Goal: Check status: Check status

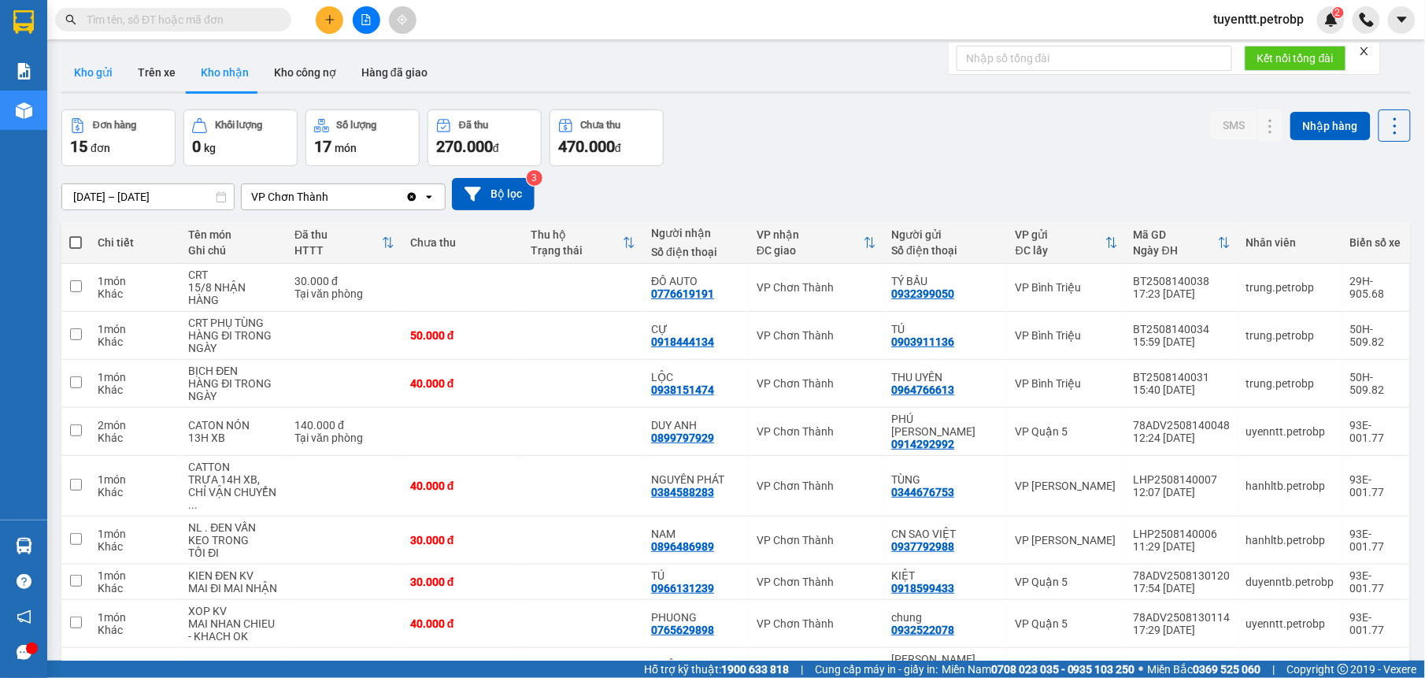
click at [102, 76] on button "Kho gửi" at bounding box center [93, 73] width 64 height 38
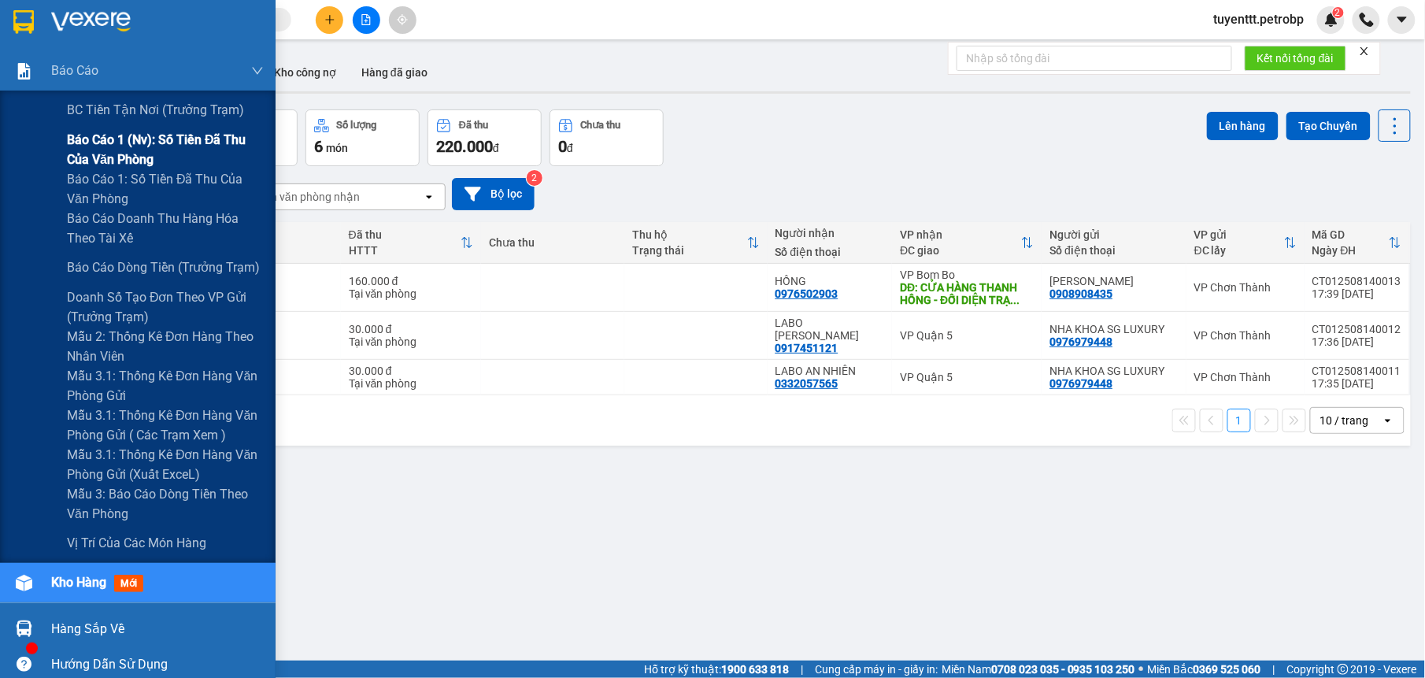
click at [129, 145] on span "Báo cáo 1 (nv): Số tiền đã thu của văn phòng" at bounding box center [165, 149] width 197 height 39
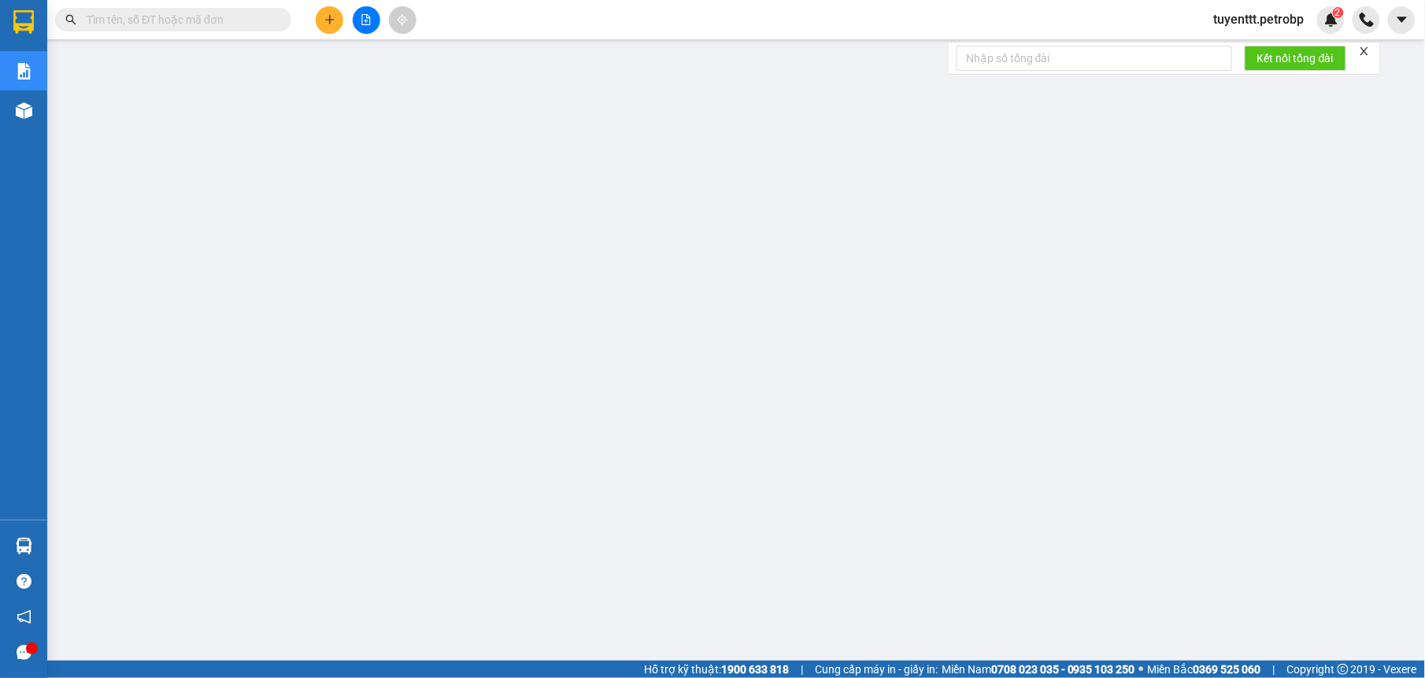
click at [209, 20] on input "text" at bounding box center [180, 19] width 186 height 17
paste input "78ADV2508130109"
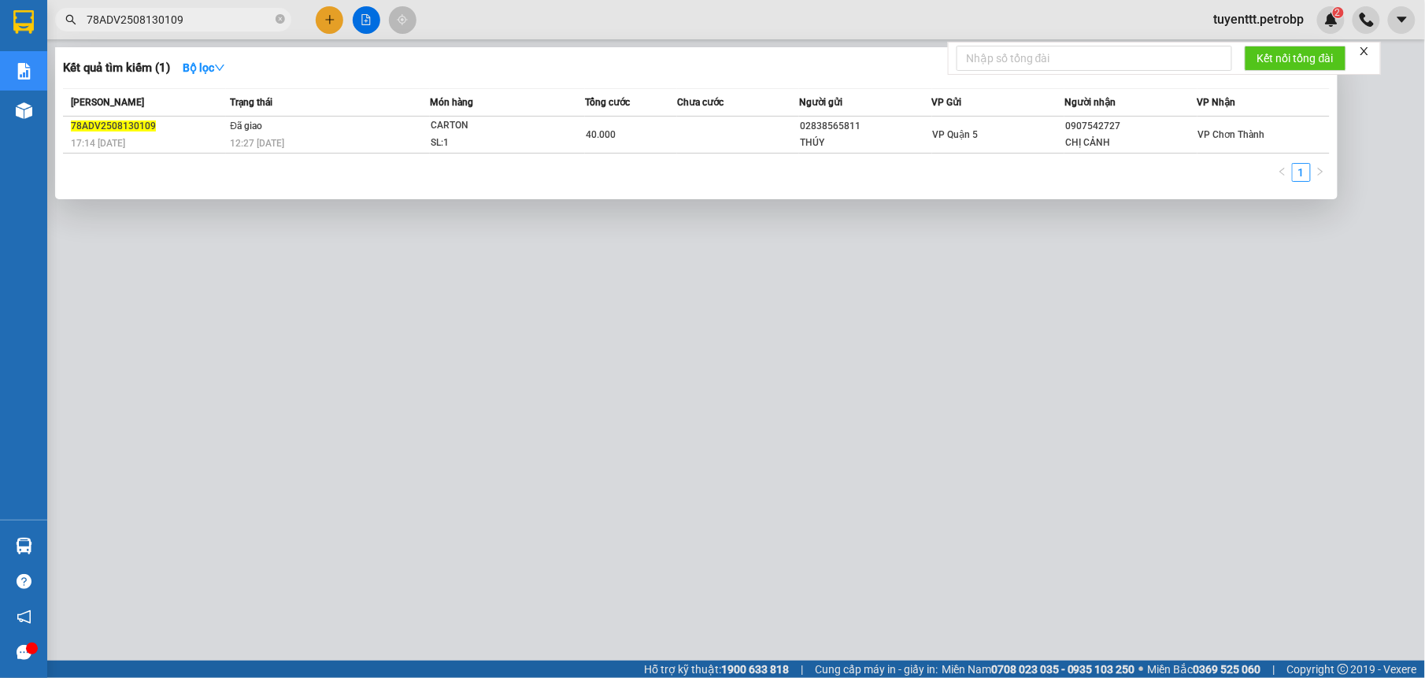
click at [428, 428] on div at bounding box center [712, 339] width 1425 height 678
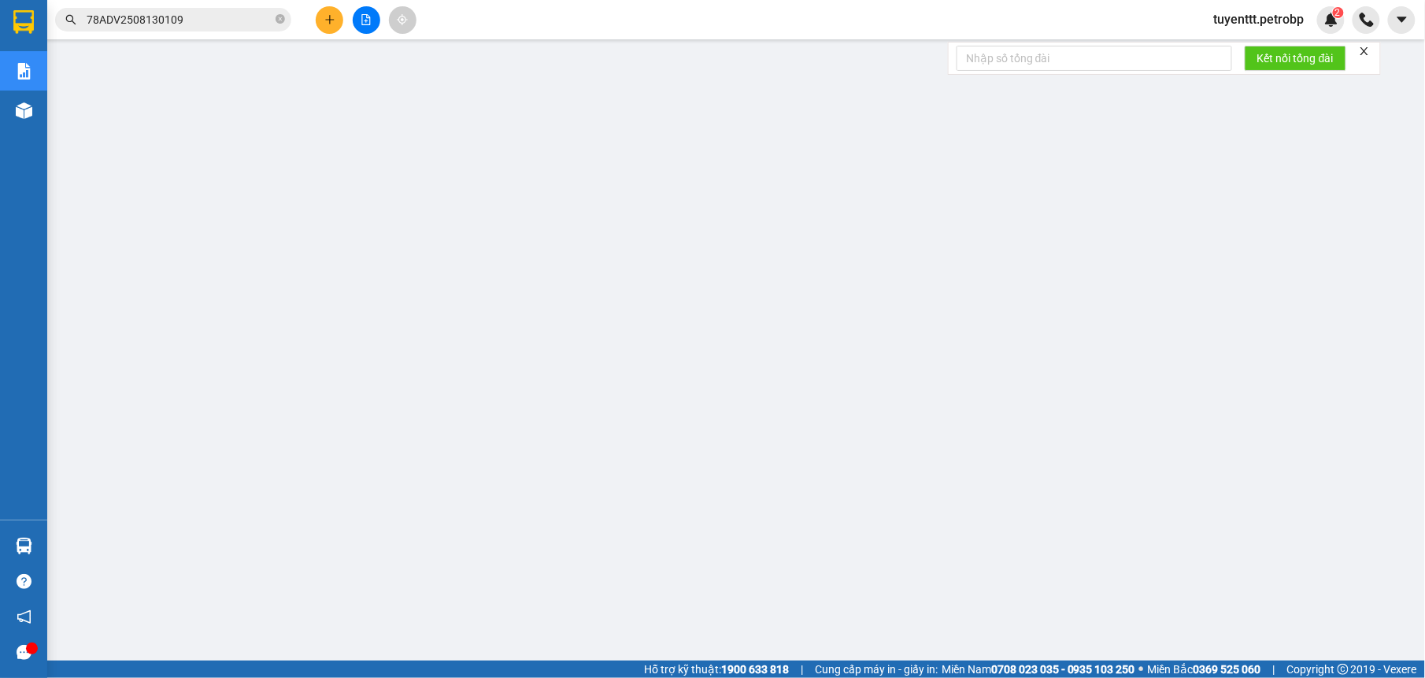
click at [227, 13] on input "78ADV2508130109" at bounding box center [180, 19] width 186 height 17
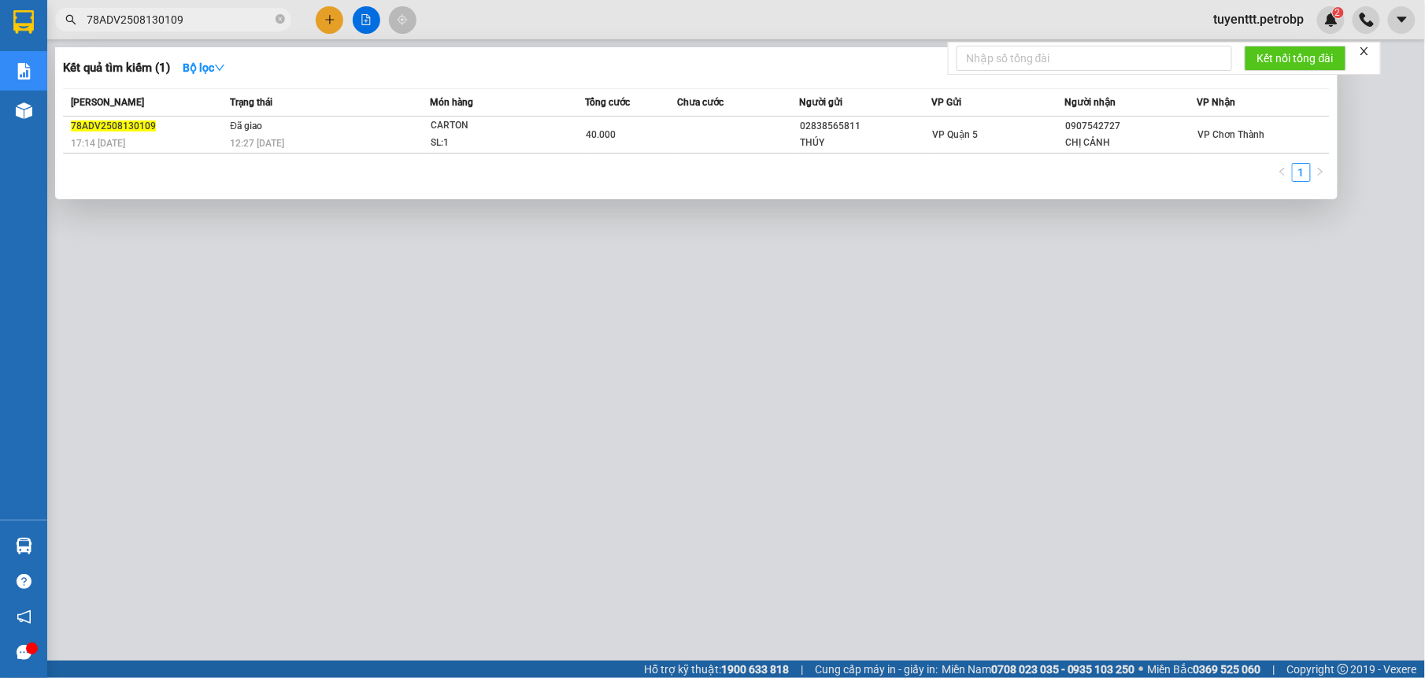
click at [227, 13] on input "78ADV2508130109" at bounding box center [180, 19] width 186 height 17
paste input "2"
click at [641, 307] on div at bounding box center [712, 339] width 1425 height 678
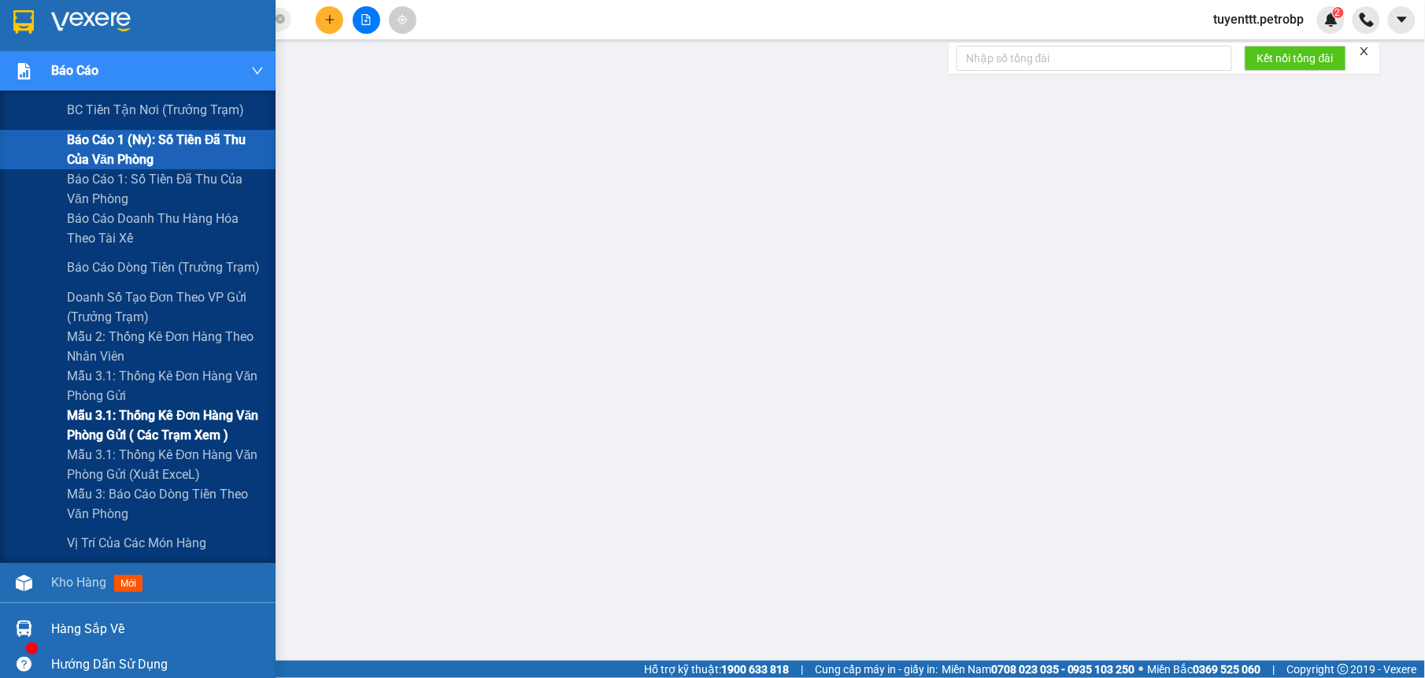
click at [136, 409] on span "Mẫu 3.1: Thống kê đơn hàng văn phòng gửi ( các trạm xem )" at bounding box center [165, 424] width 197 height 39
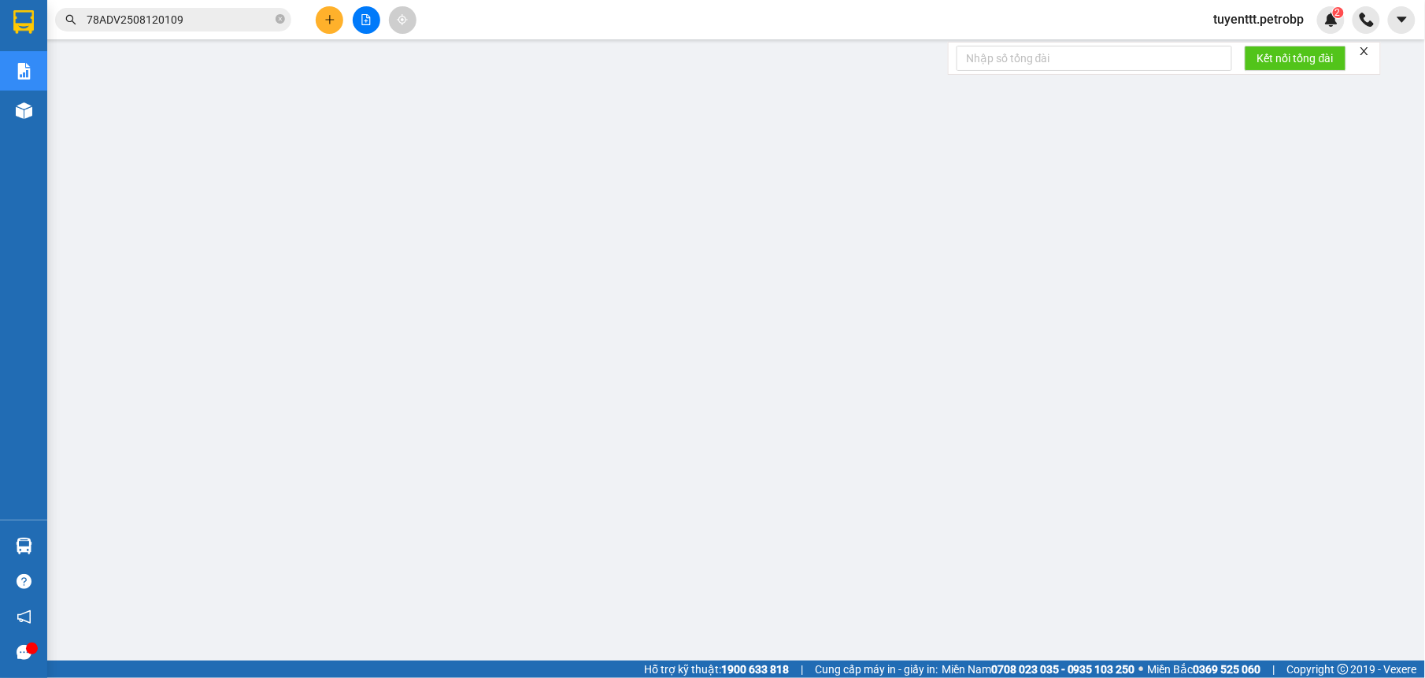
click at [228, 23] on input "78ADV2508120109" at bounding box center [180, 19] width 186 height 17
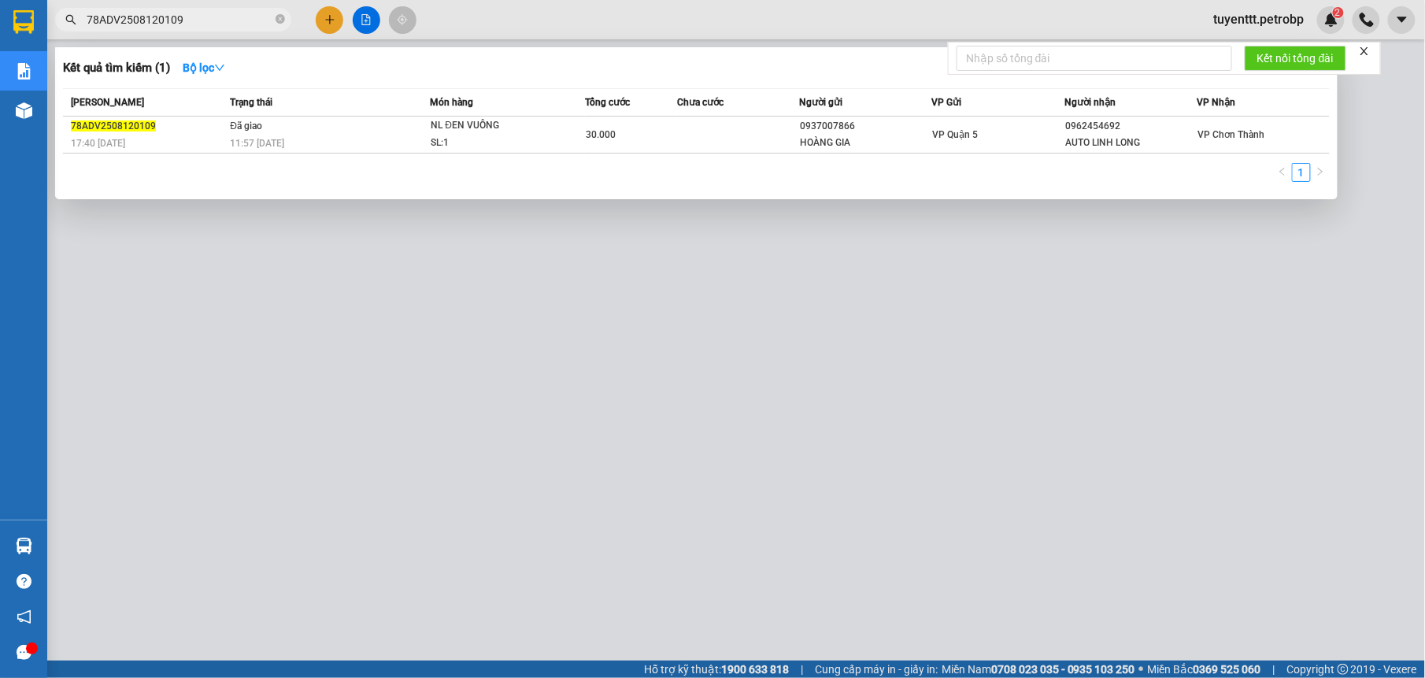
click at [228, 23] on input "78ADV2508120109" at bounding box center [180, 19] width 186 height 17
paste input "QL1325081300"
type input "QL132508130009"
click at [594, 439] on div at bounding box center [712, 339] width 1425 height 678
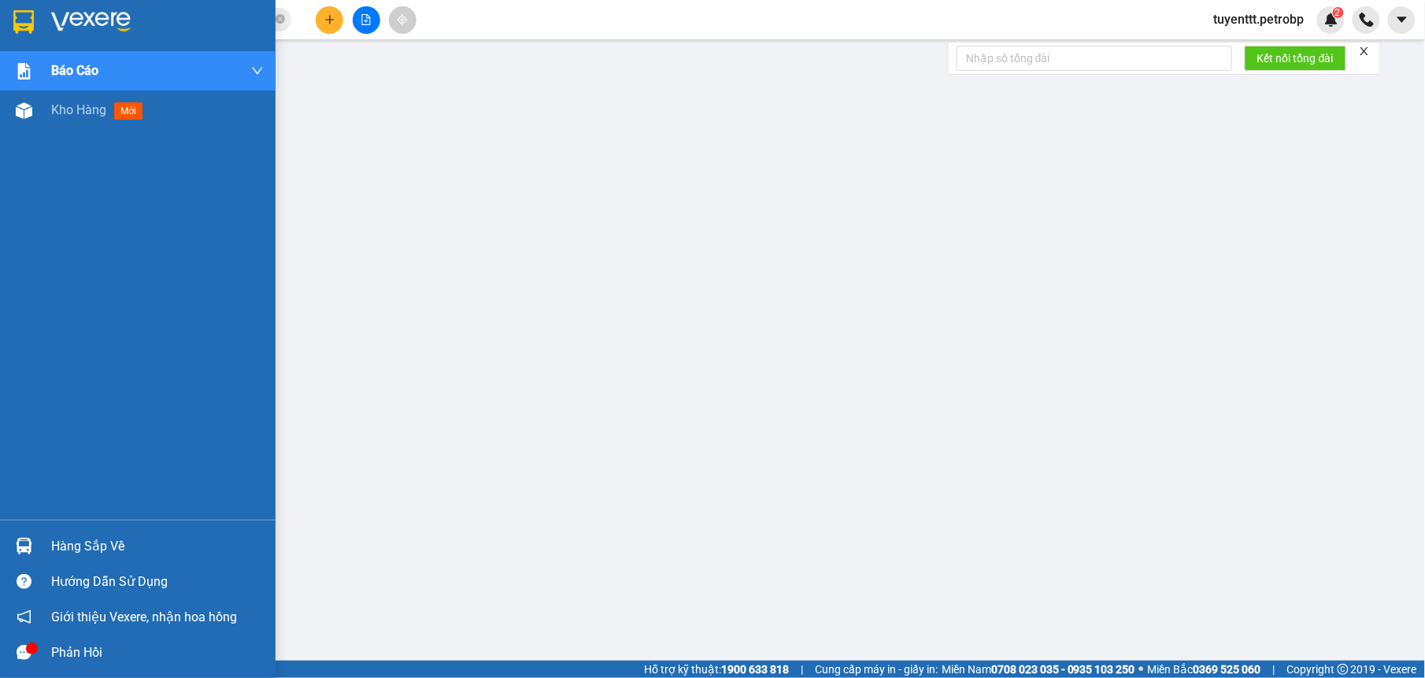
click at [17, 555] on div at bounding box center [24, 546] width 28 height 28
click at [25, 643] on div at bounding box center [24, 653] width 28 height 28
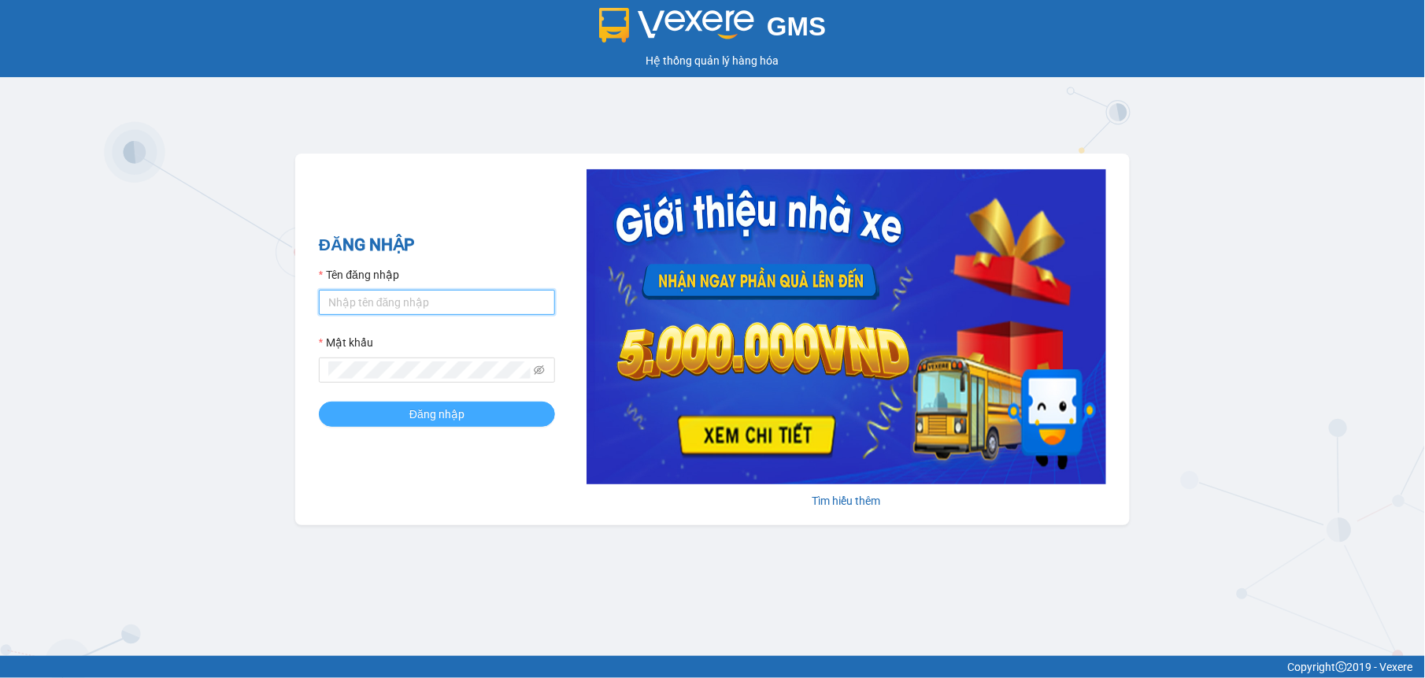
type input "tuyenttt.petrobp"
click at [398, 407] on button "Đăng nhập" at bounding box center [437, 414] width 236 height 25
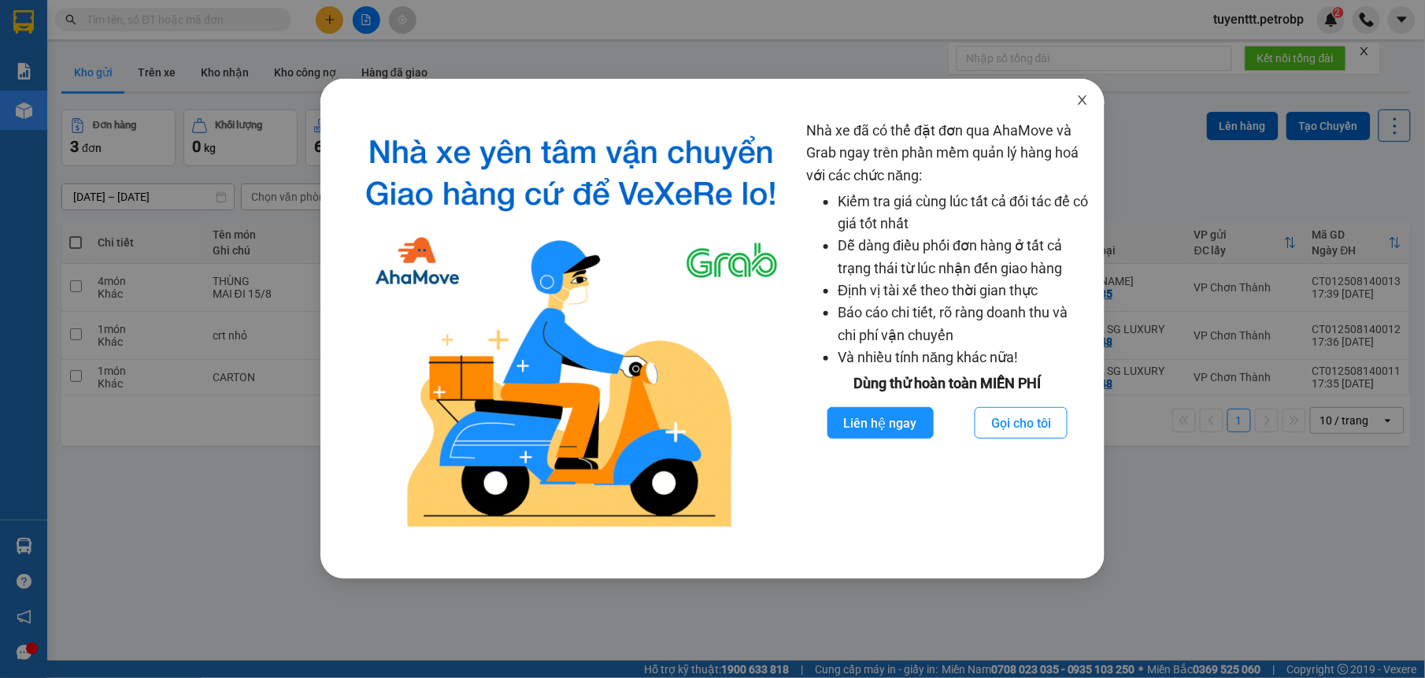
click at [1075, 101] on span "Close" at bounding box center [1083, 101] width 44 height 44
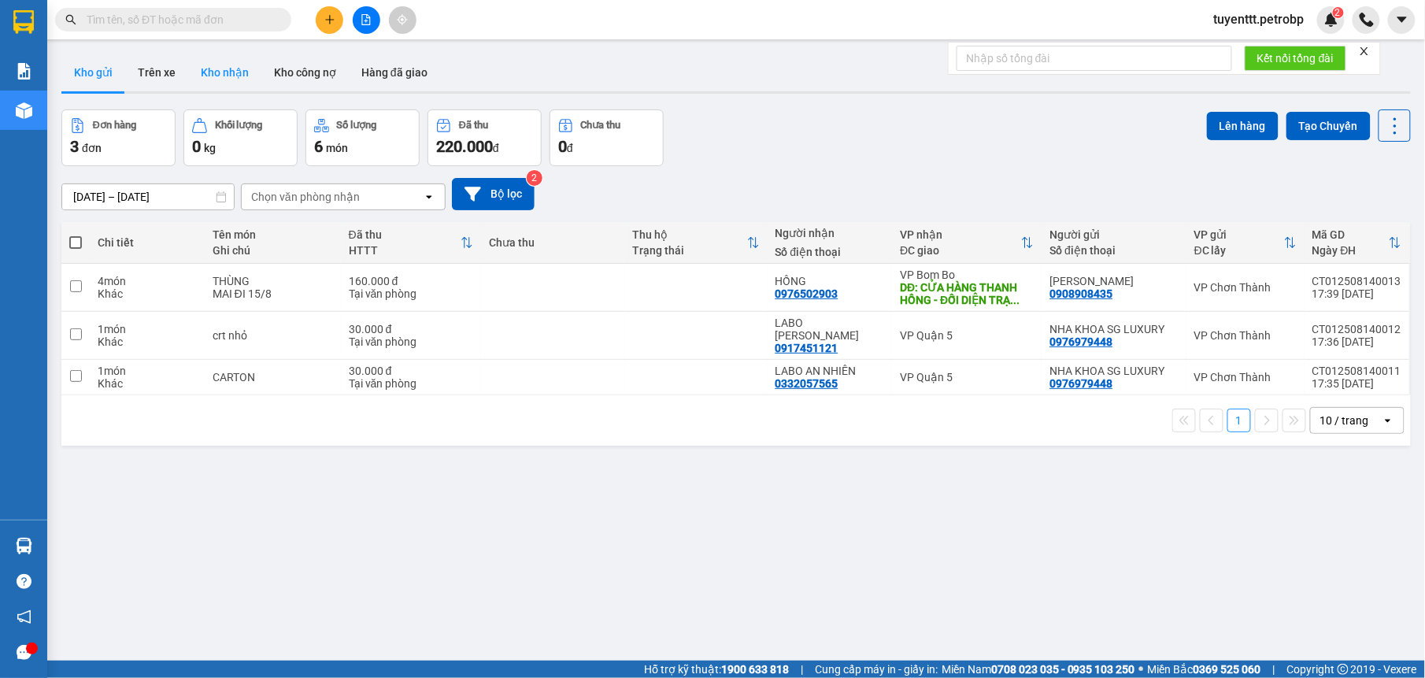
click at [220, 68] on button "Kho nhận" at bounding box center [224, 73] width 73 height 38
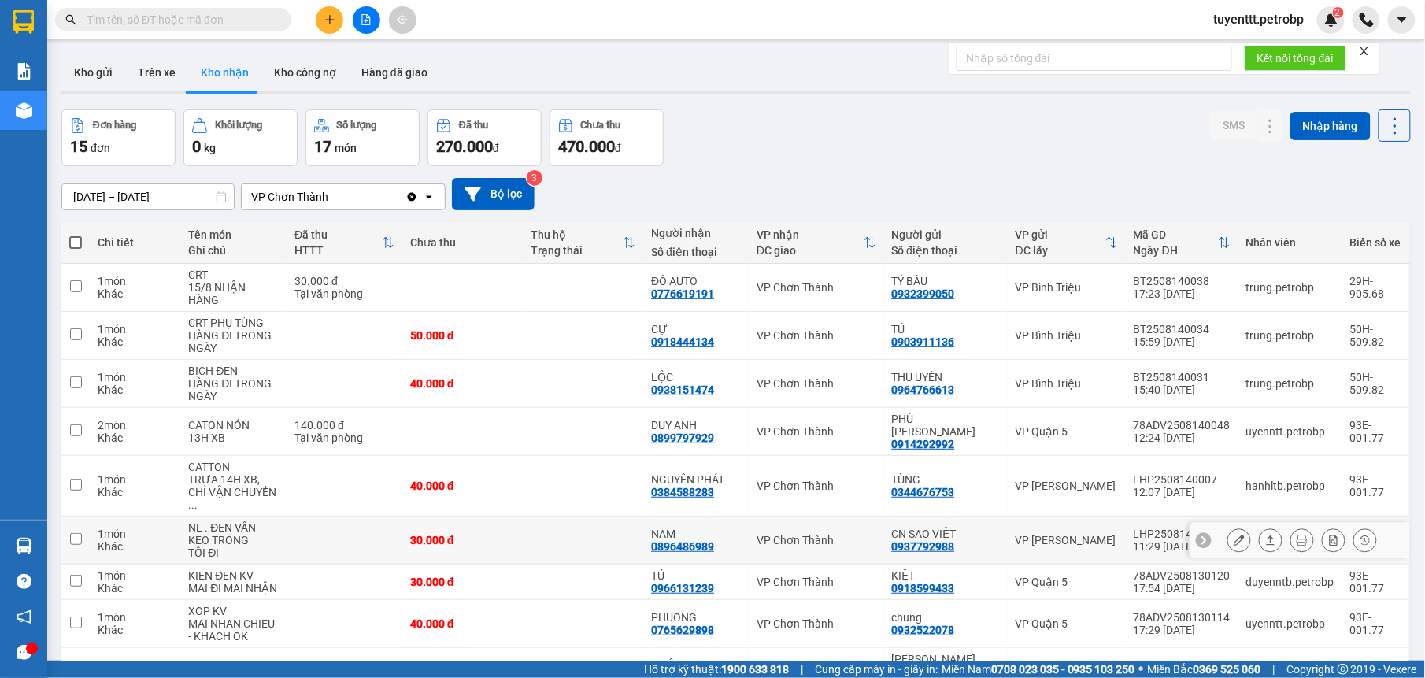
scroll to position [114, 0]
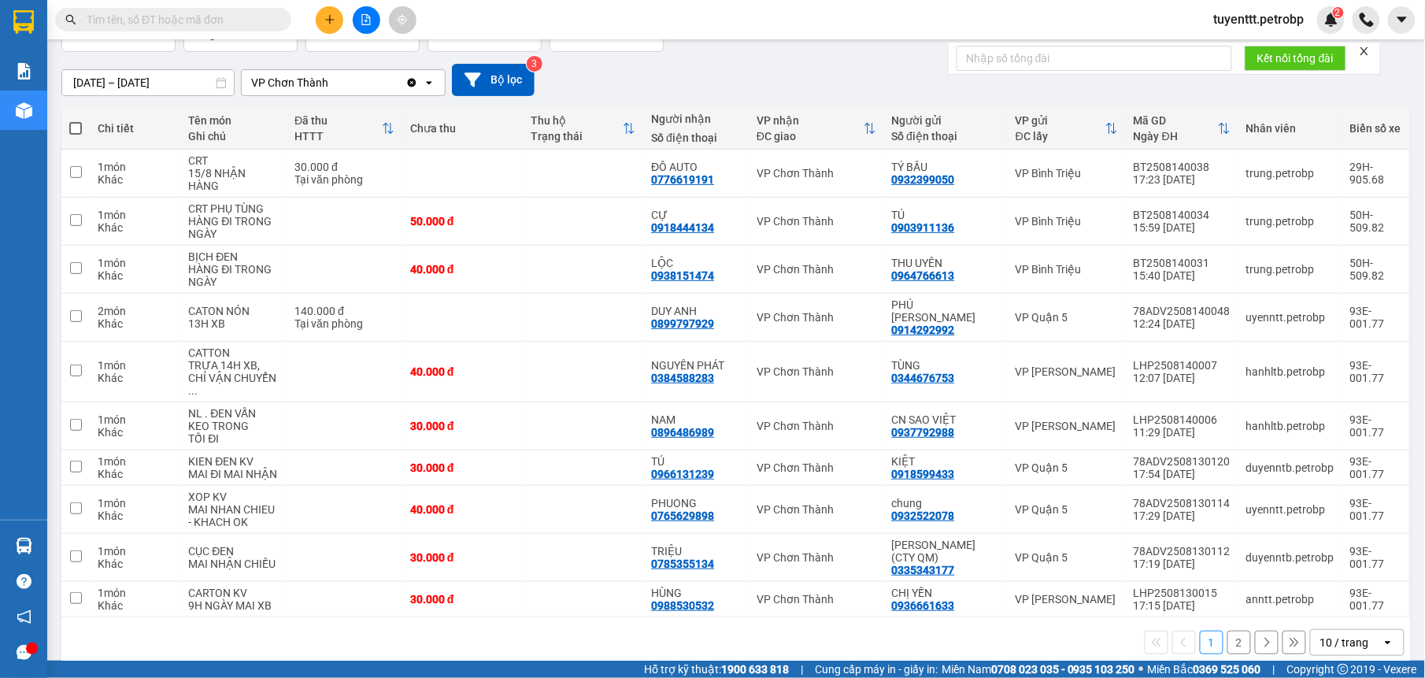
click at [1229, 631] on button "2" at bounding box center [1239, 643] width 24 height 24
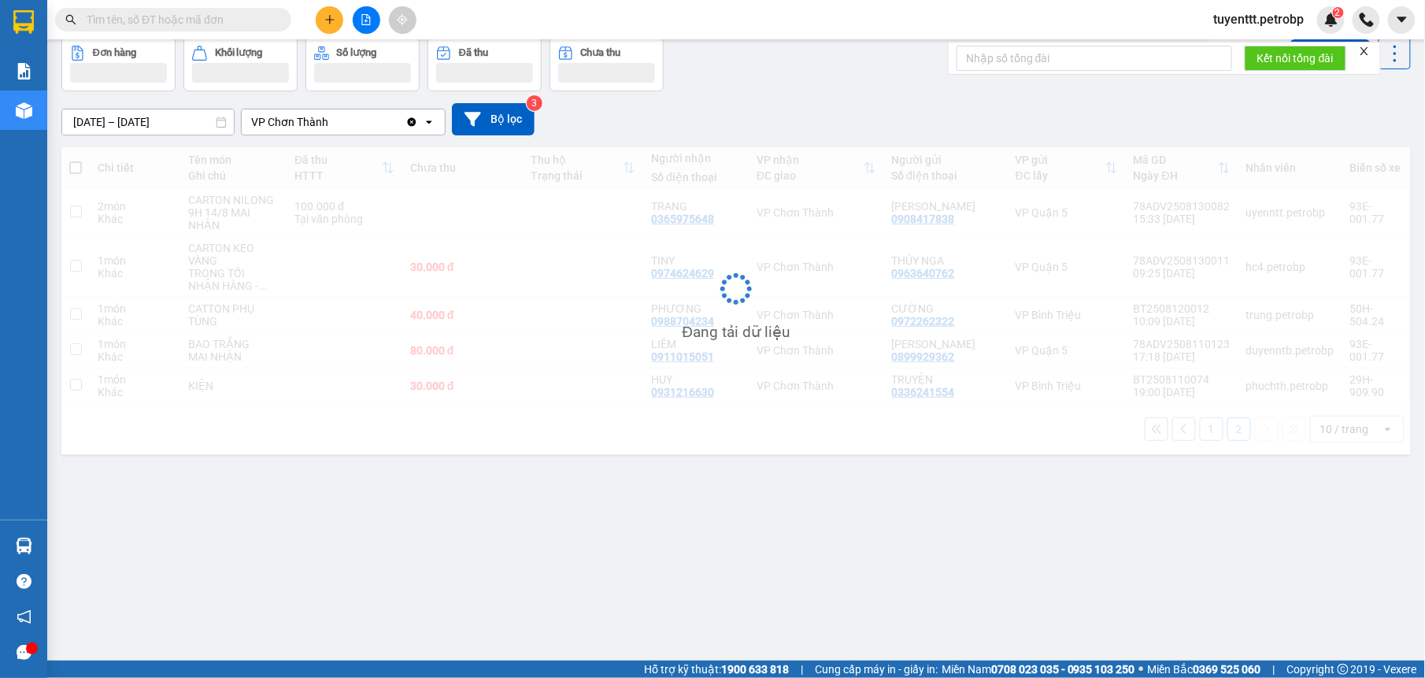
scroll to position [72, 0]
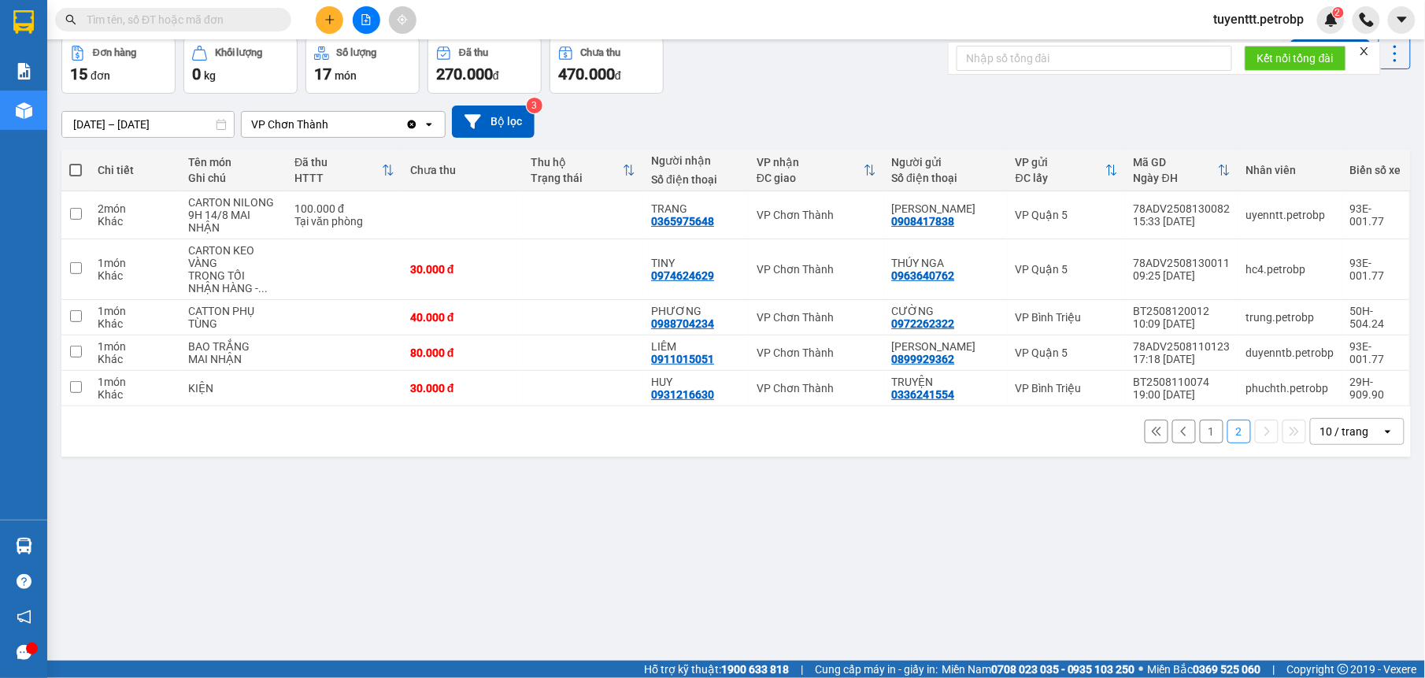
paste input "78ADV2508120052"
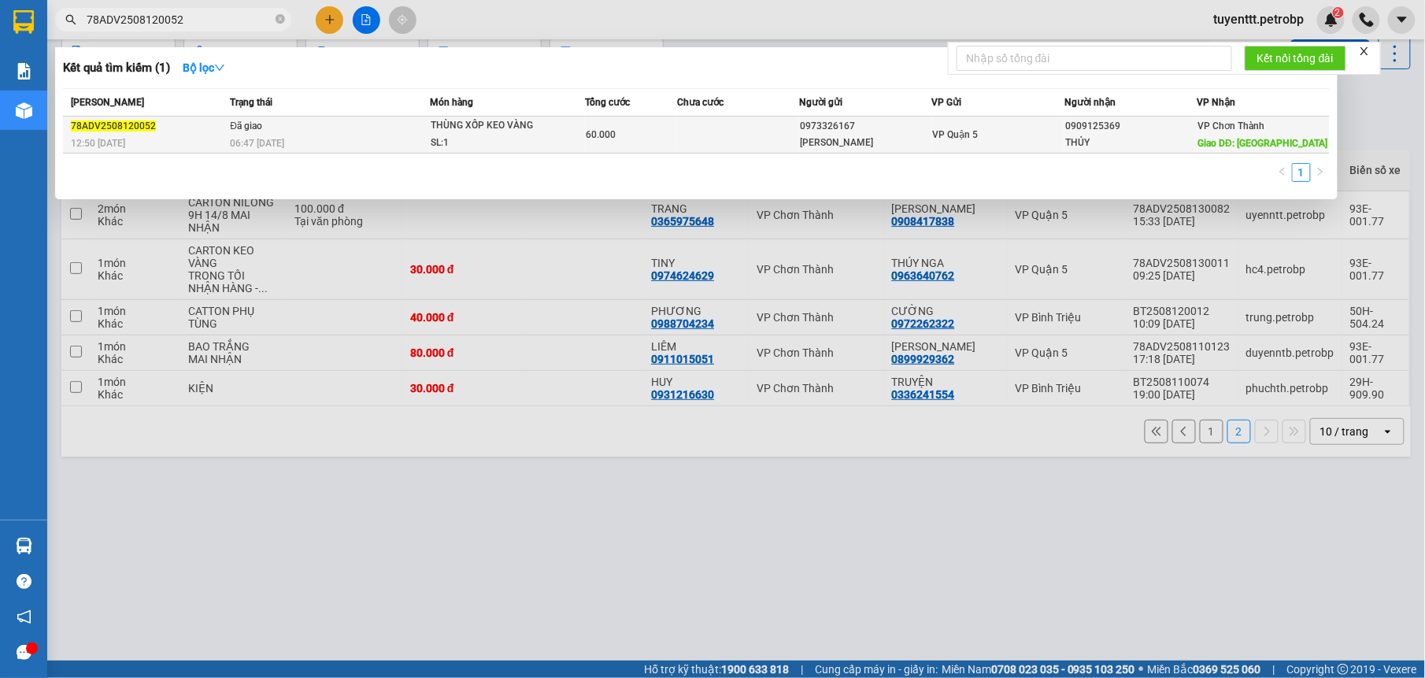
type input "78ADV2508120052"
click at [344, 139] on div "06:47 - 13/08" at bounding box center [329, 143] width 199 height 17
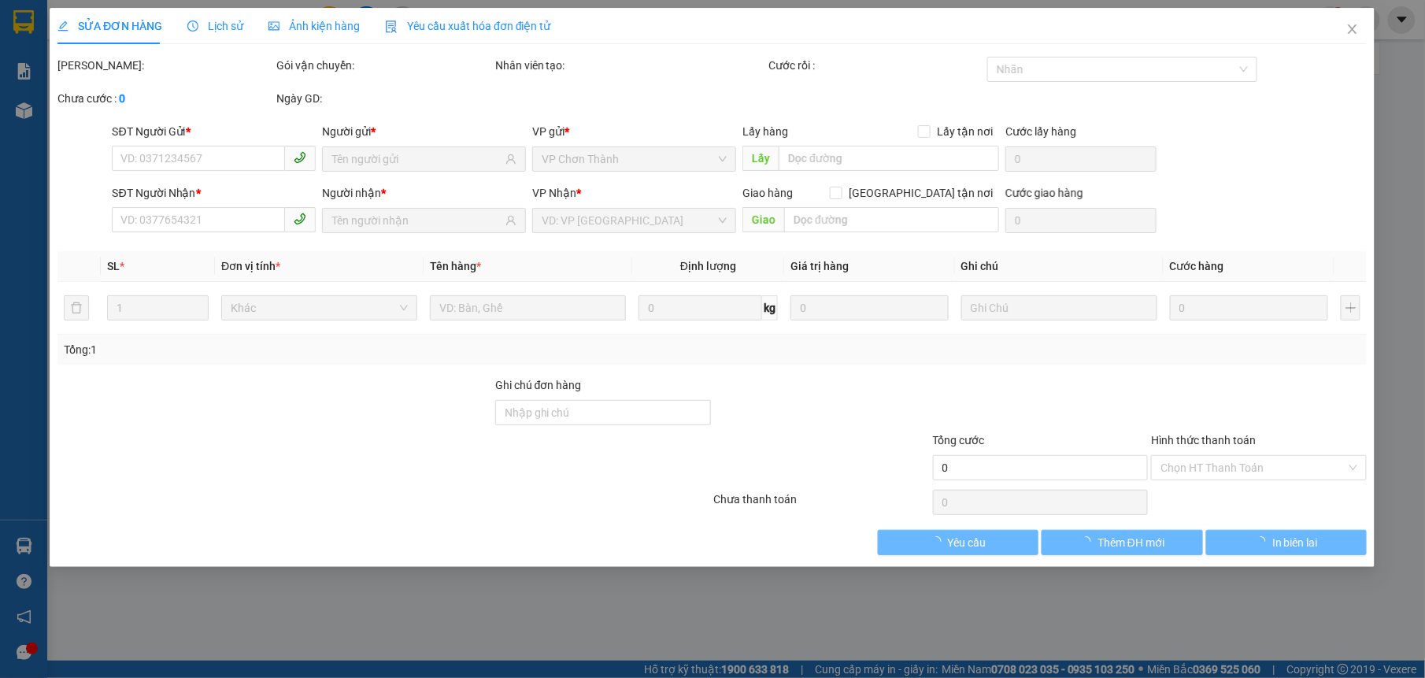
type input "0973326167"
type input "ANH SƠN"
type input "0909125369"
type input "THỦY"
type input "CHỢ CHƠN THÀNH"
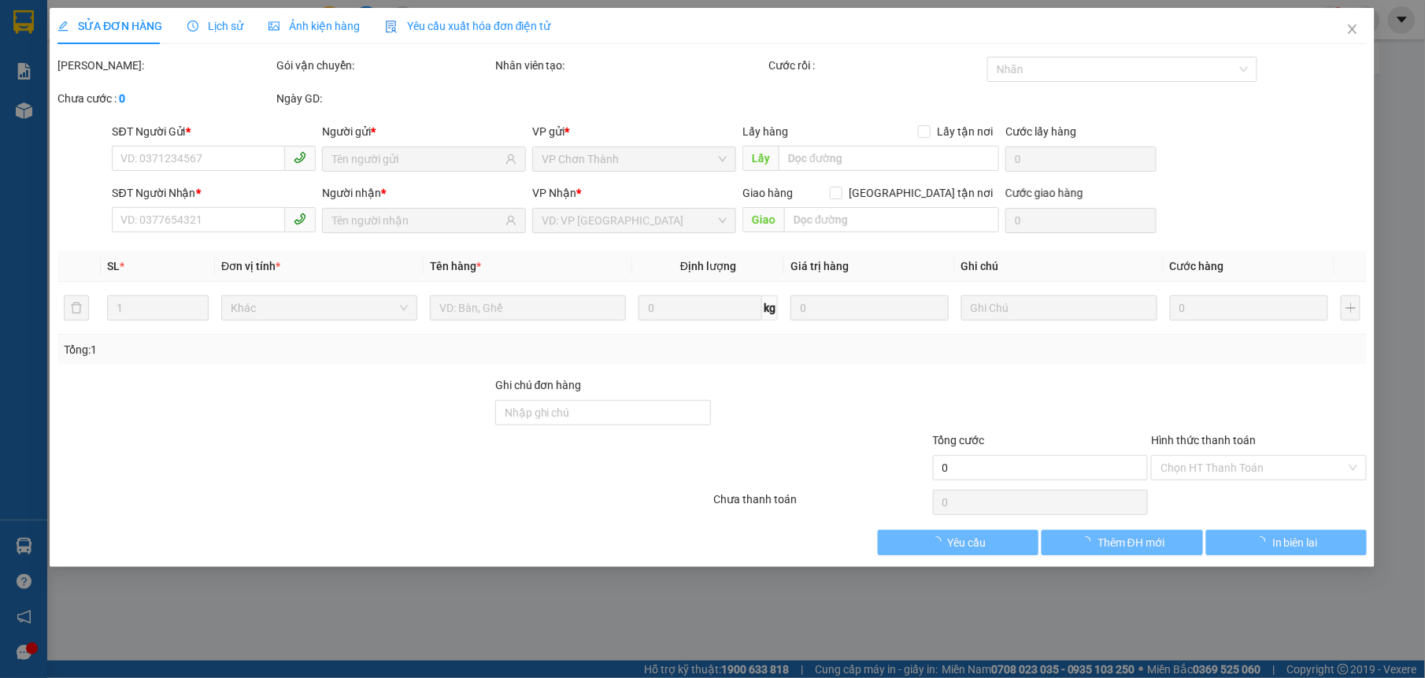
type input "60.000"
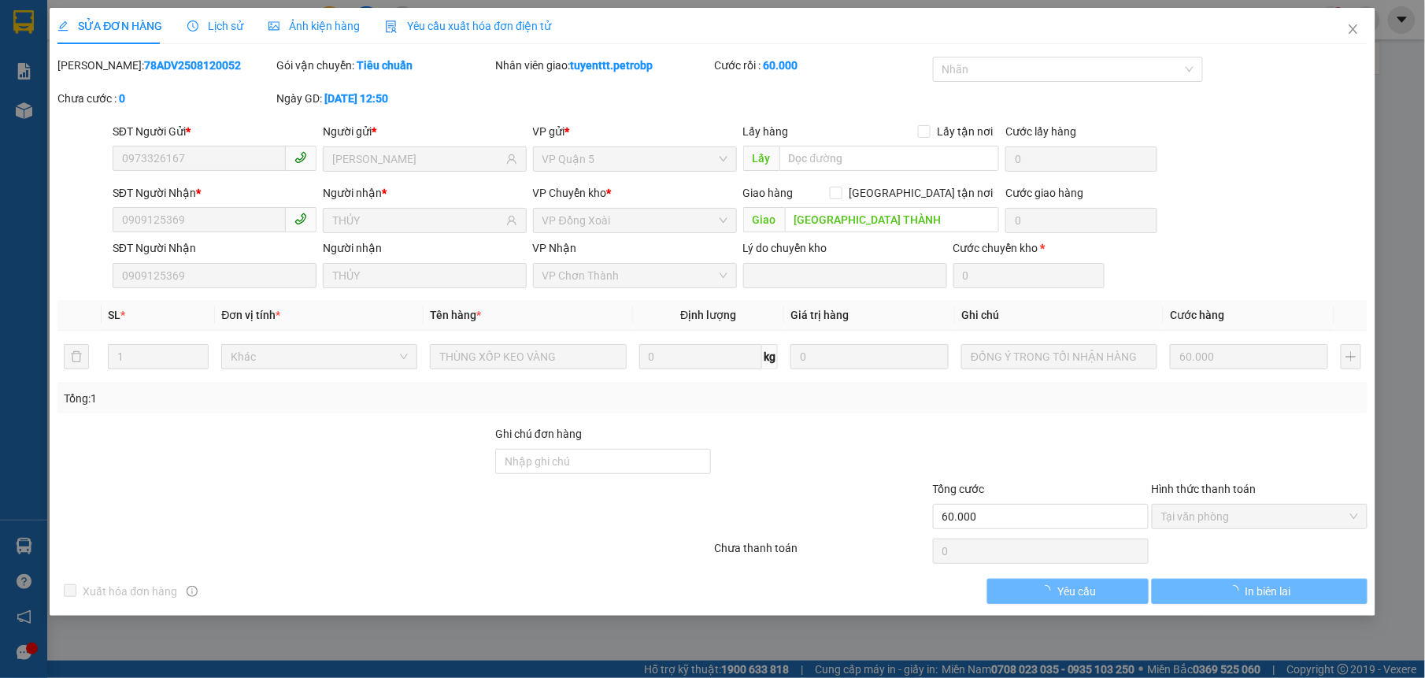
click at [225, 25] on span "Lịch sử" at bounding box center [215, 26] width 56 height 13
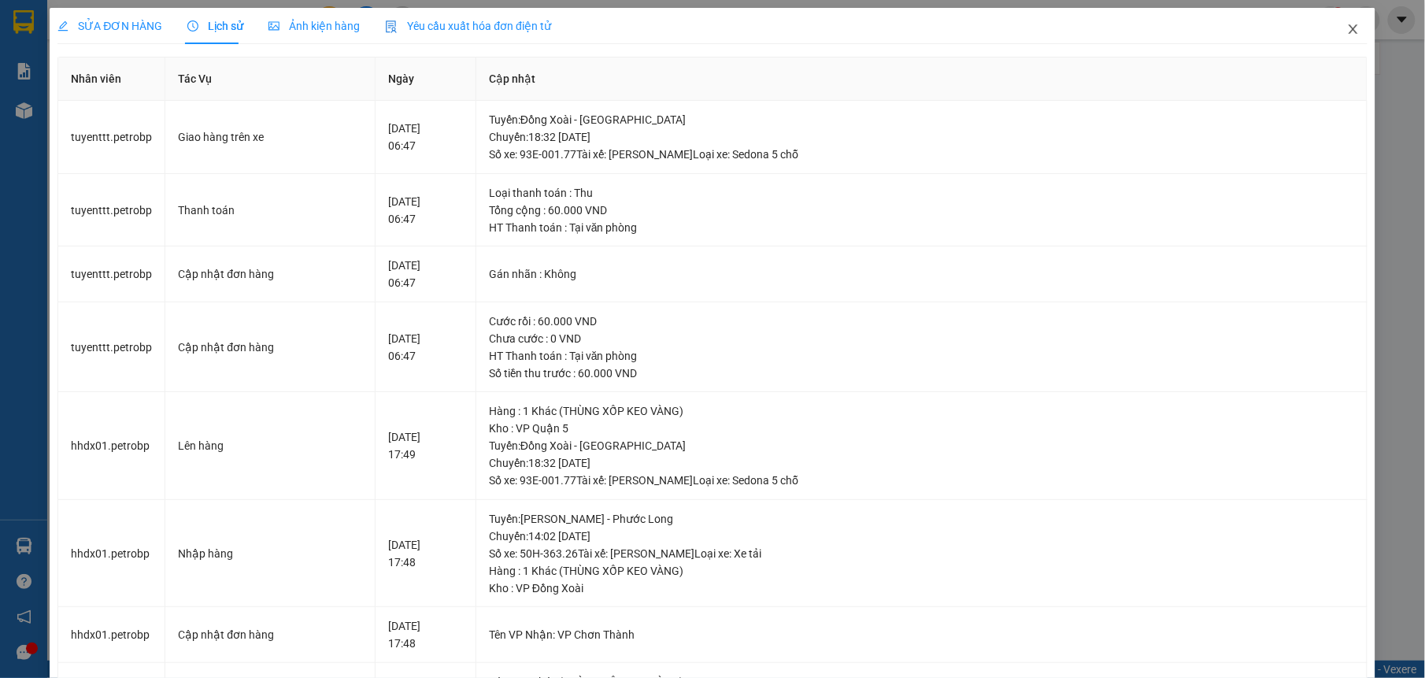
click at [1347, 35] on icon "close" at bounding box center [1353, 29] width 13 height 13
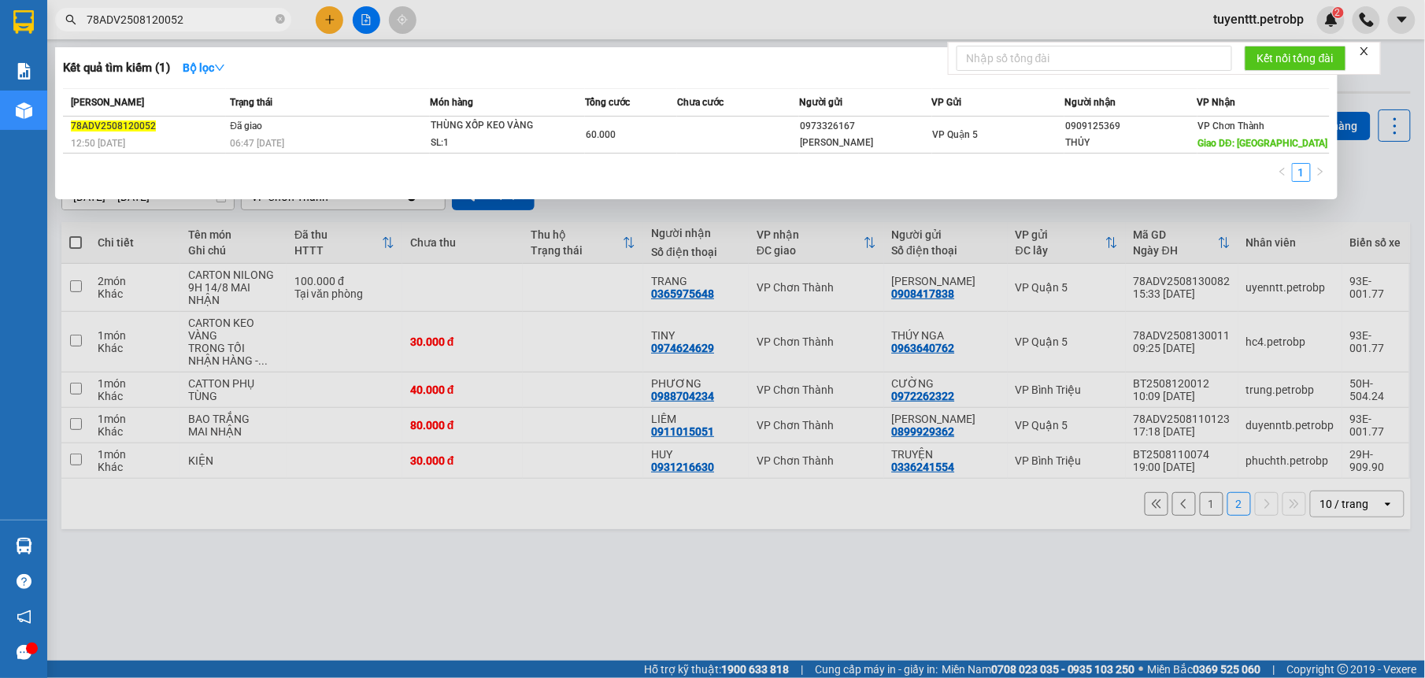
click at [175, 17] on input "78ADV2508120052" at bounding box center [180, 19] width 186 height 17
paste input "BT2508120005"
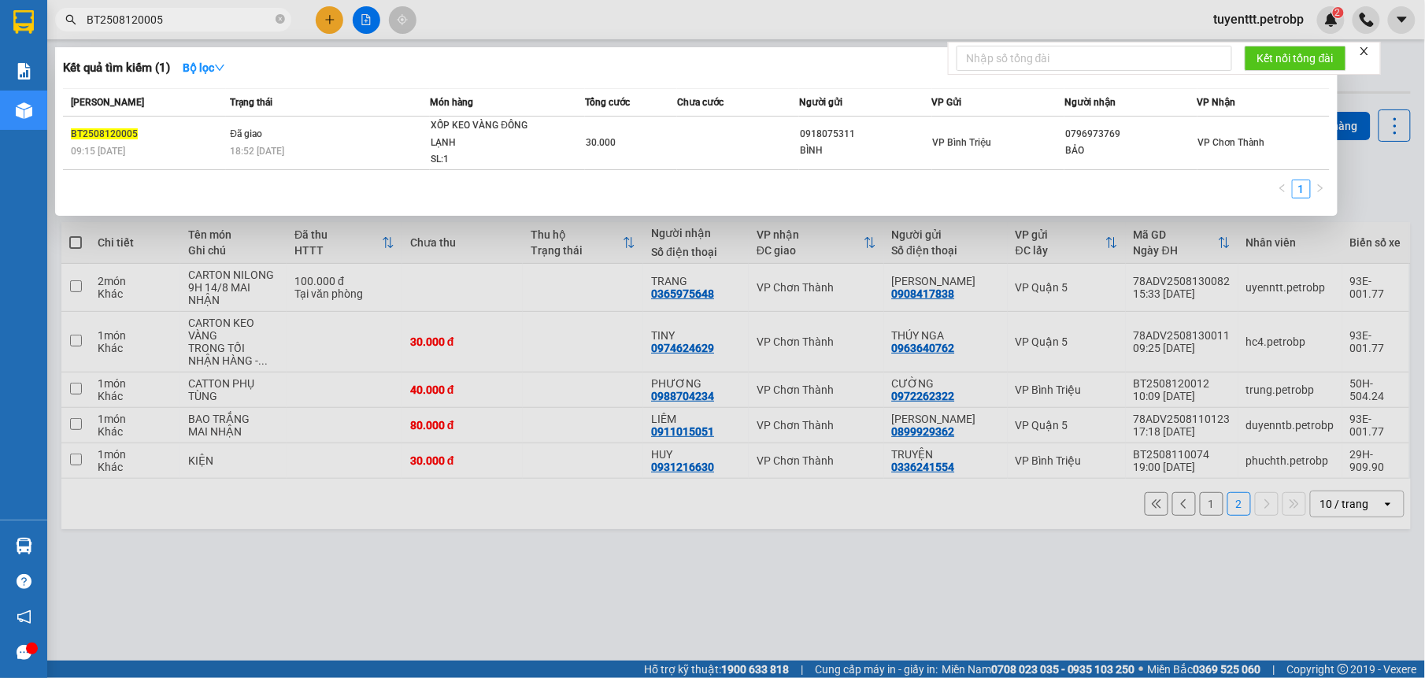
click at [224, 23] on input "BT2508120005" at bounding box center [180, 19] width 186 height 17
paste input "78ADV2508120109"
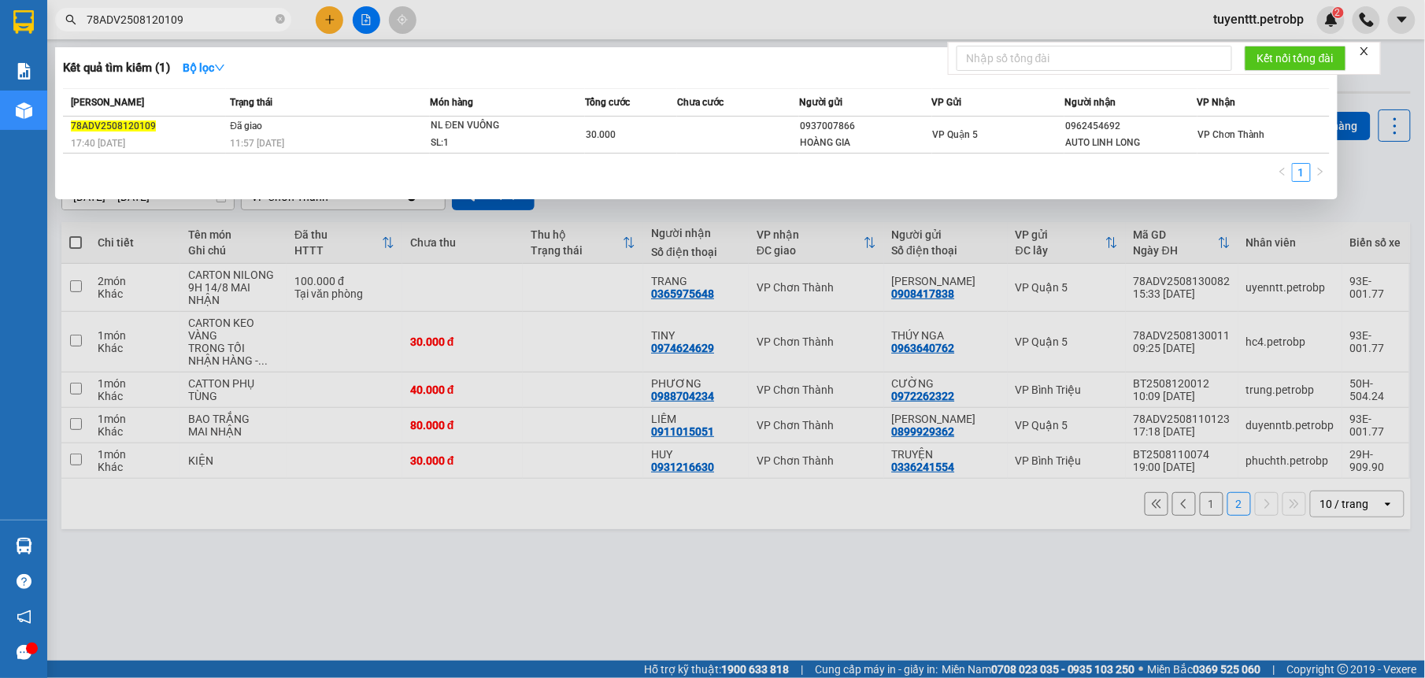
click at [192, 13] on input "78ADV2508120109" at bounding box center [180, 19] width 186 height 17
paste input "BT250812004"
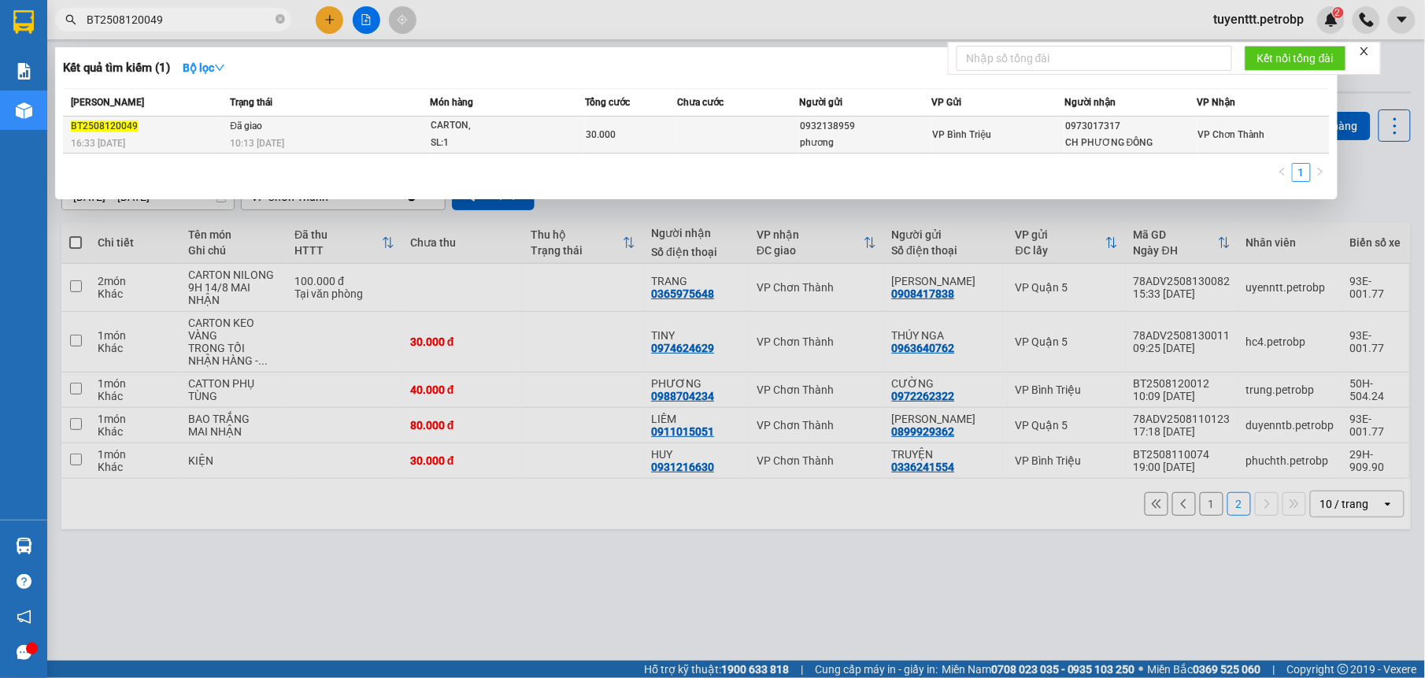
type input "BT2508120049"
click at [397, 118] on td "Đã giao 10:13 - 13/08" at bounding box center [328, 135] width 204 height 37
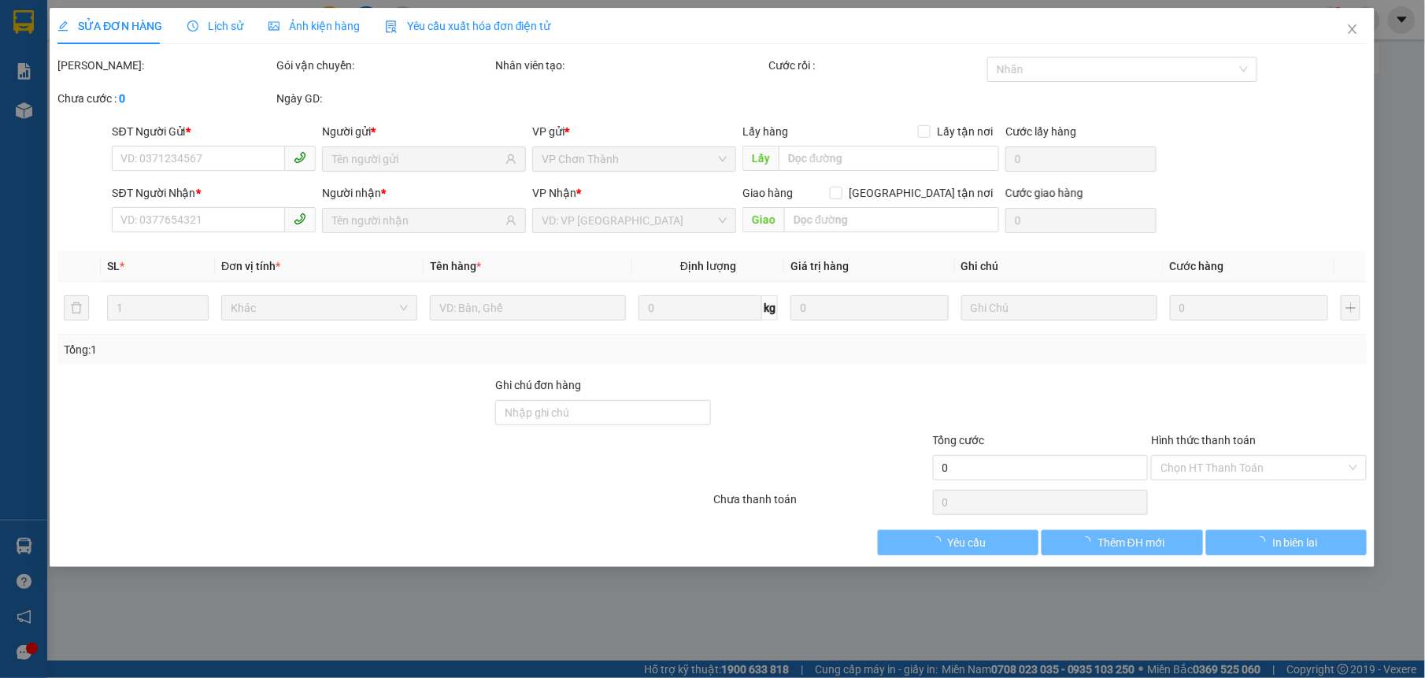
type input "0932138959"
type input "phương"
type input "0973017317"
type input "CH PHƯƠNG ĐÔNG"
type input "30.000"
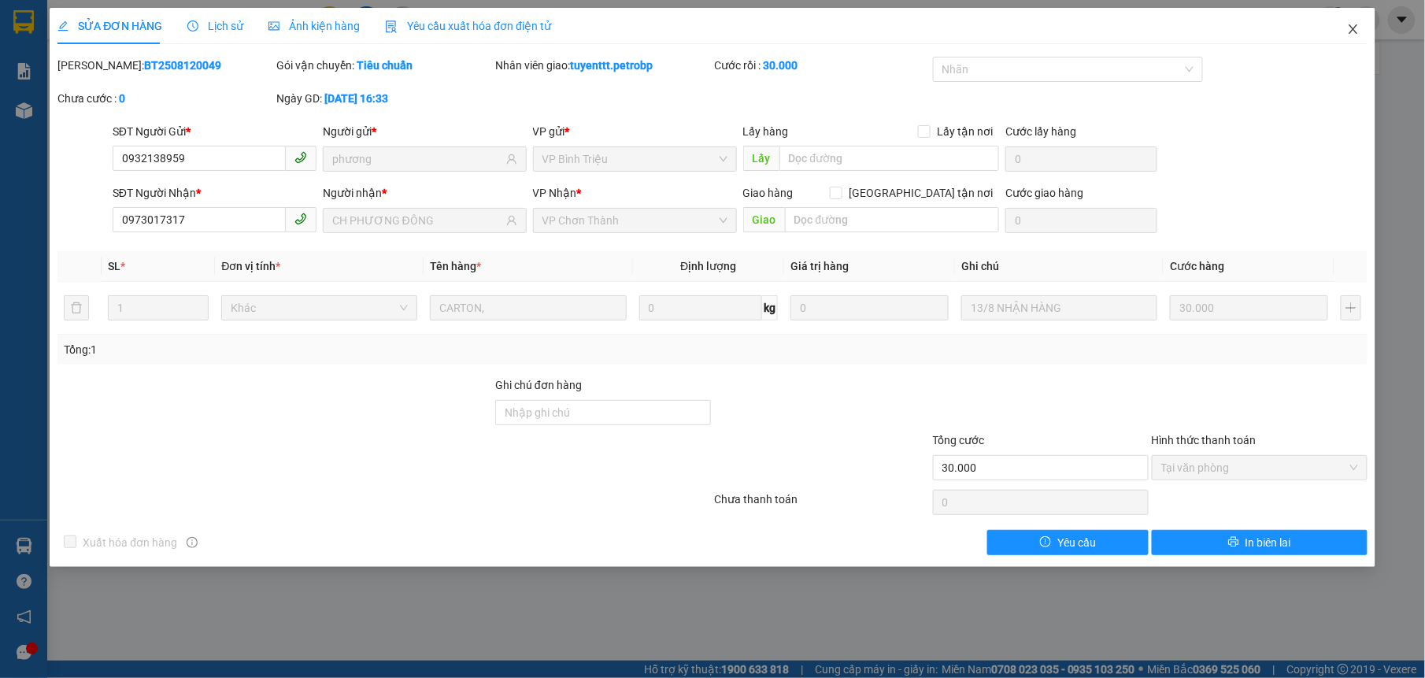
click at [1354, 32] on icon "close" at bounding box center [1353, 29] width 13 height 13
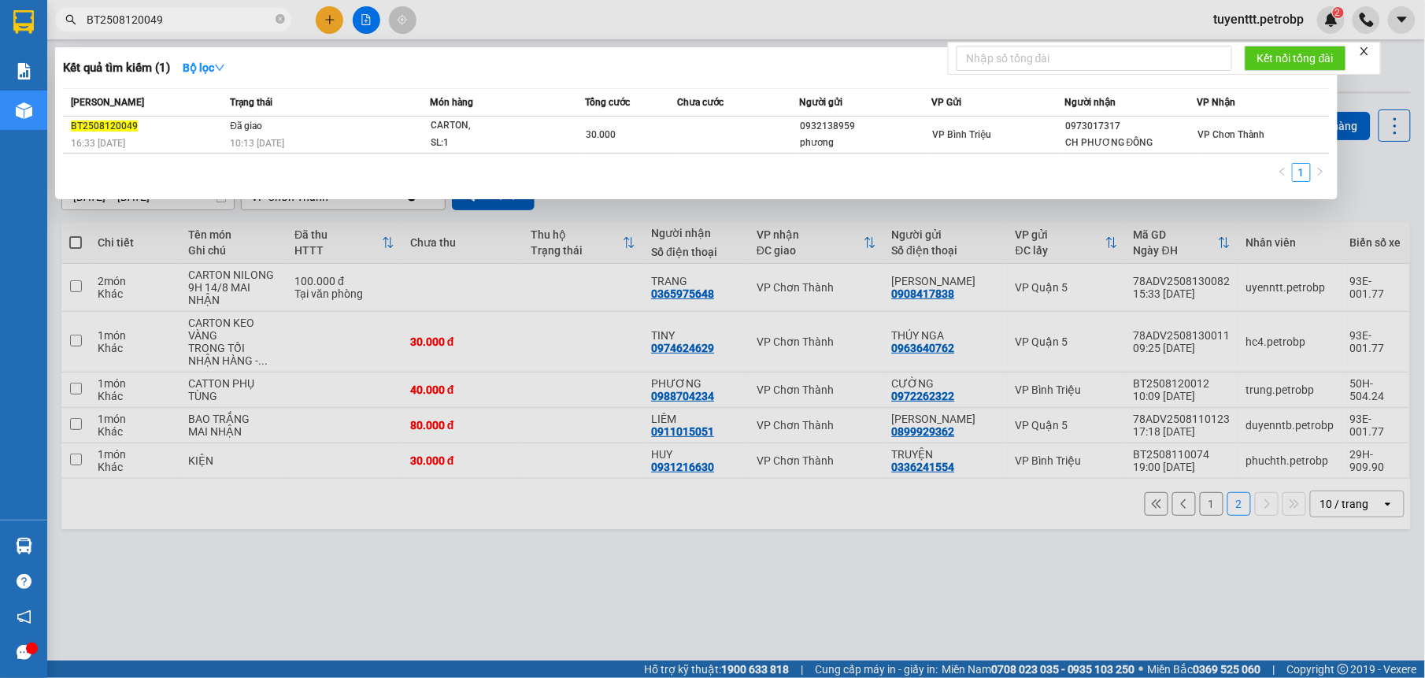
click at [187, 17] on input "BT2508120049" at bounding box center [180, 19] width 186 height 17
click at [243, 24] on input "BT2508120049" at bounding box center [180, 19] width 186 height 17
paste input "78ADV2508130035"
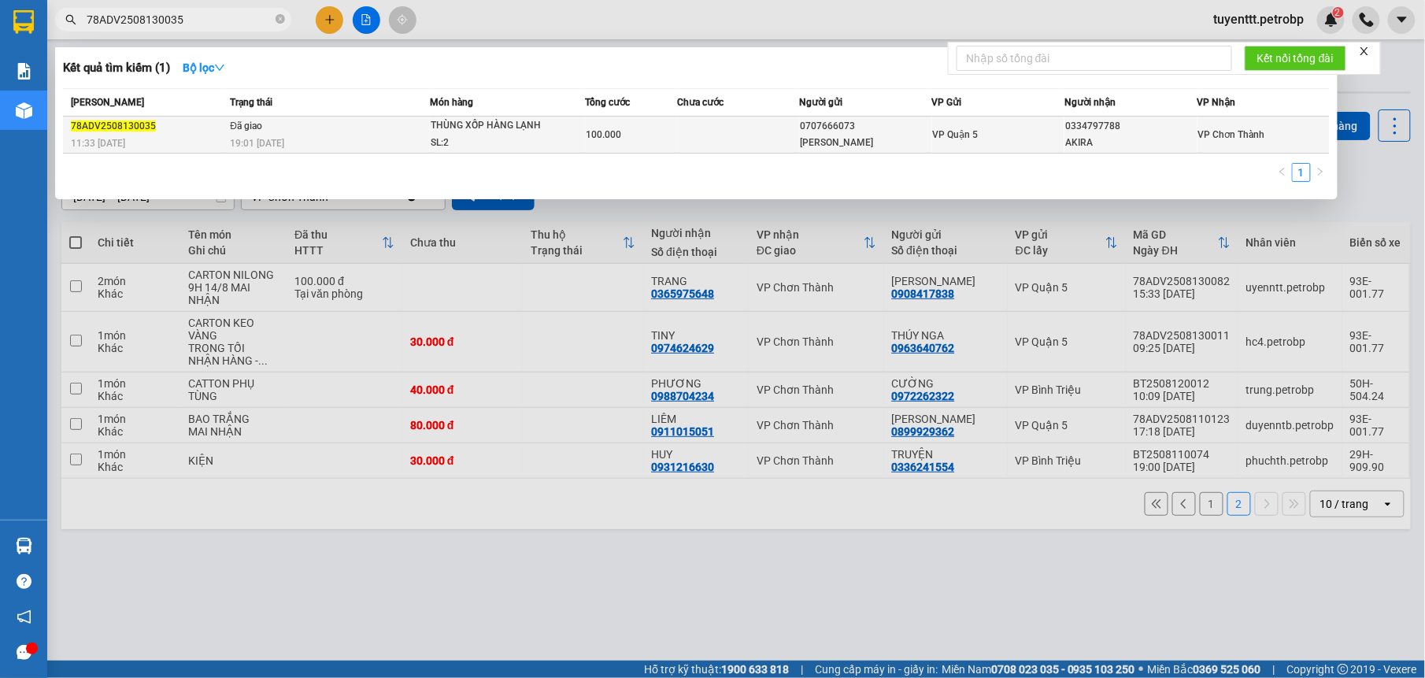
type input "78ADV2508130035"
click at [341, 139] on div "19:01 - 13/08" at bounding box center [329, 143] width 199 height 17
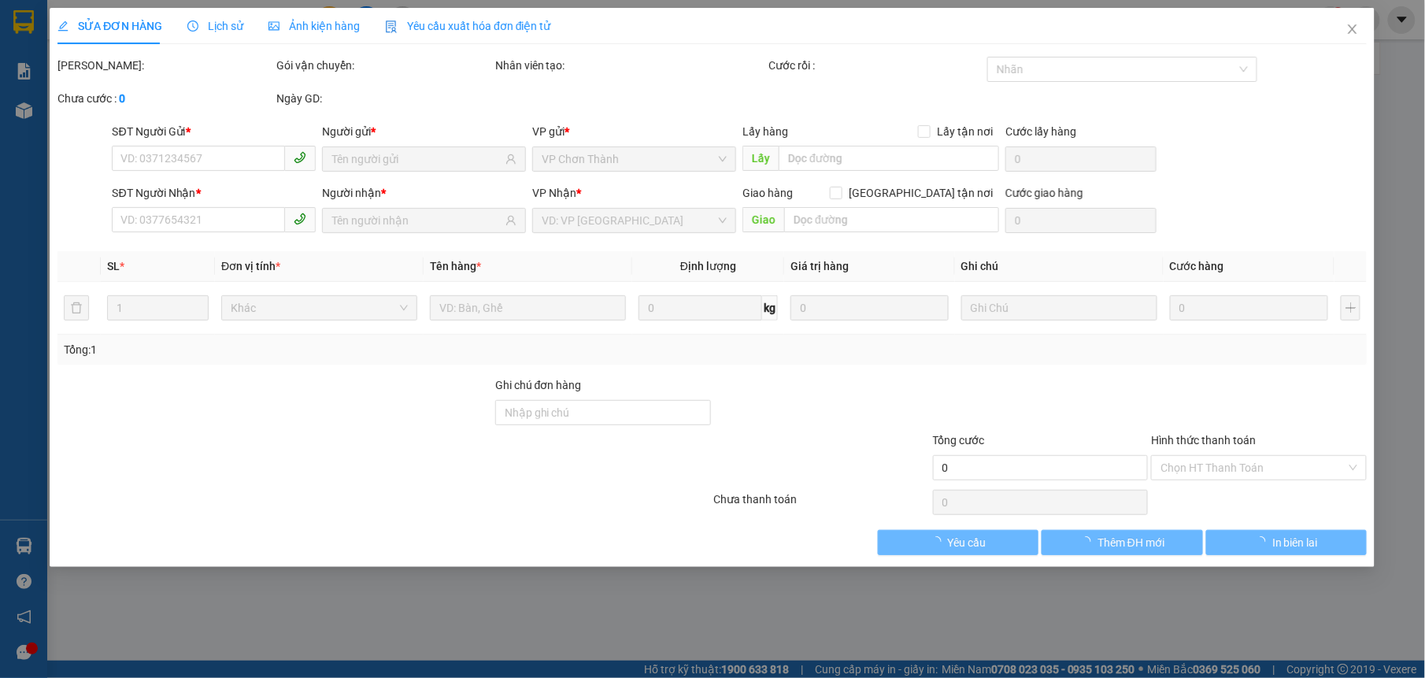
type input "0707666073"
type input "kim thành"
type input "0334797788"
type input "AKIRA"
type input "100.000"
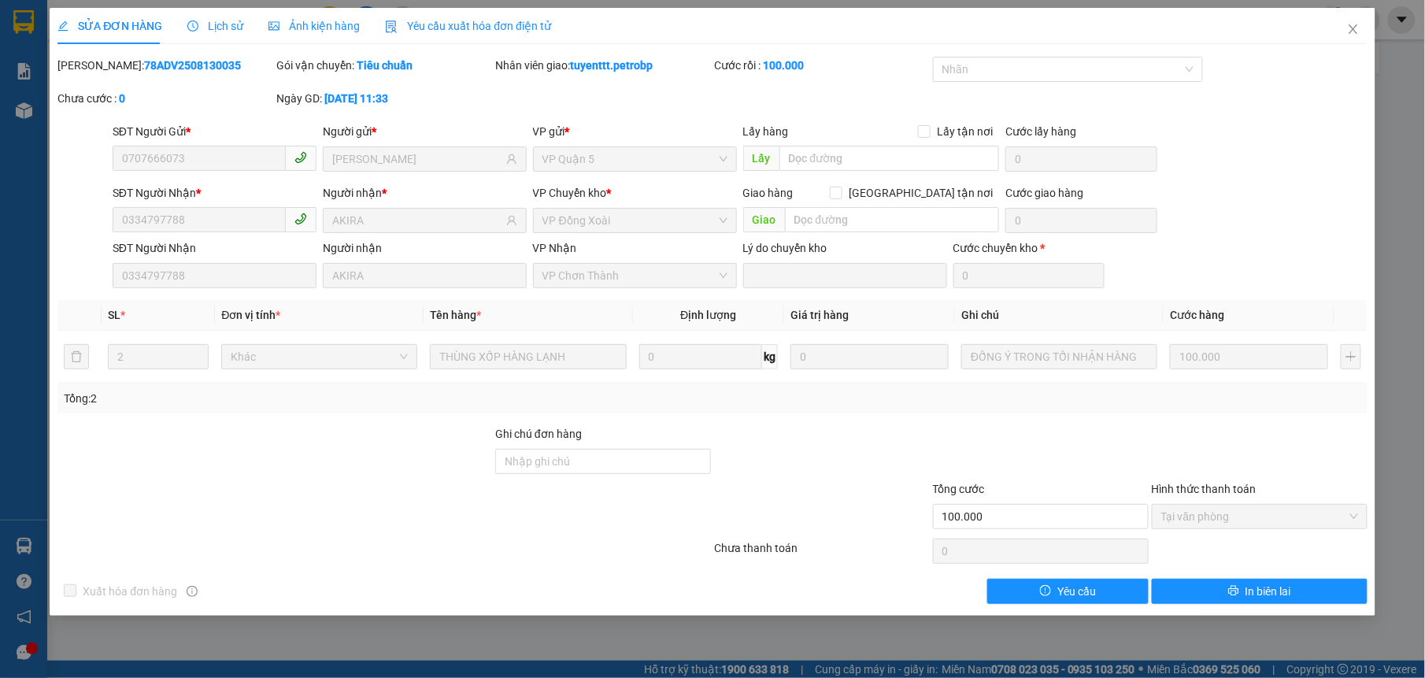
click at [212, 31] on span "Lịch sử" at bounding box center [215, 26] width 56 height 13
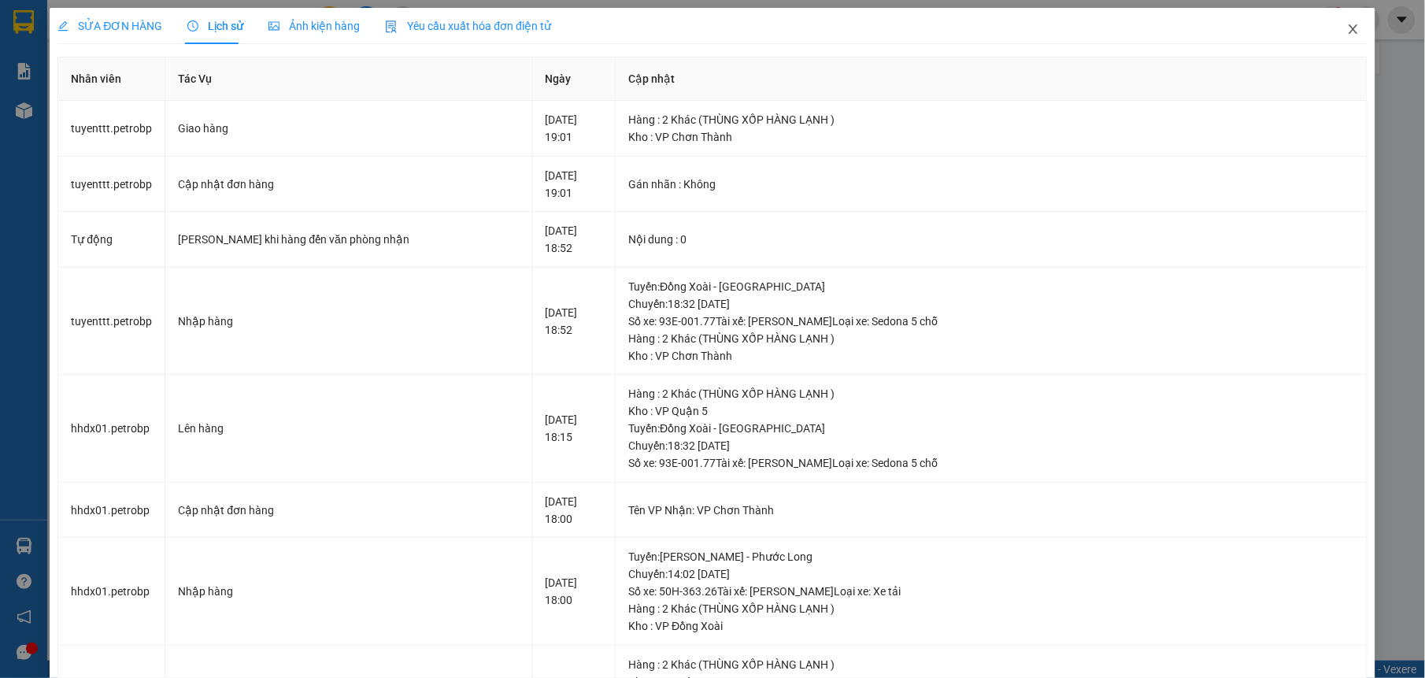
click at [1347, 31] on icon "close" at bounding box center [1353, 29] width 13 height 13
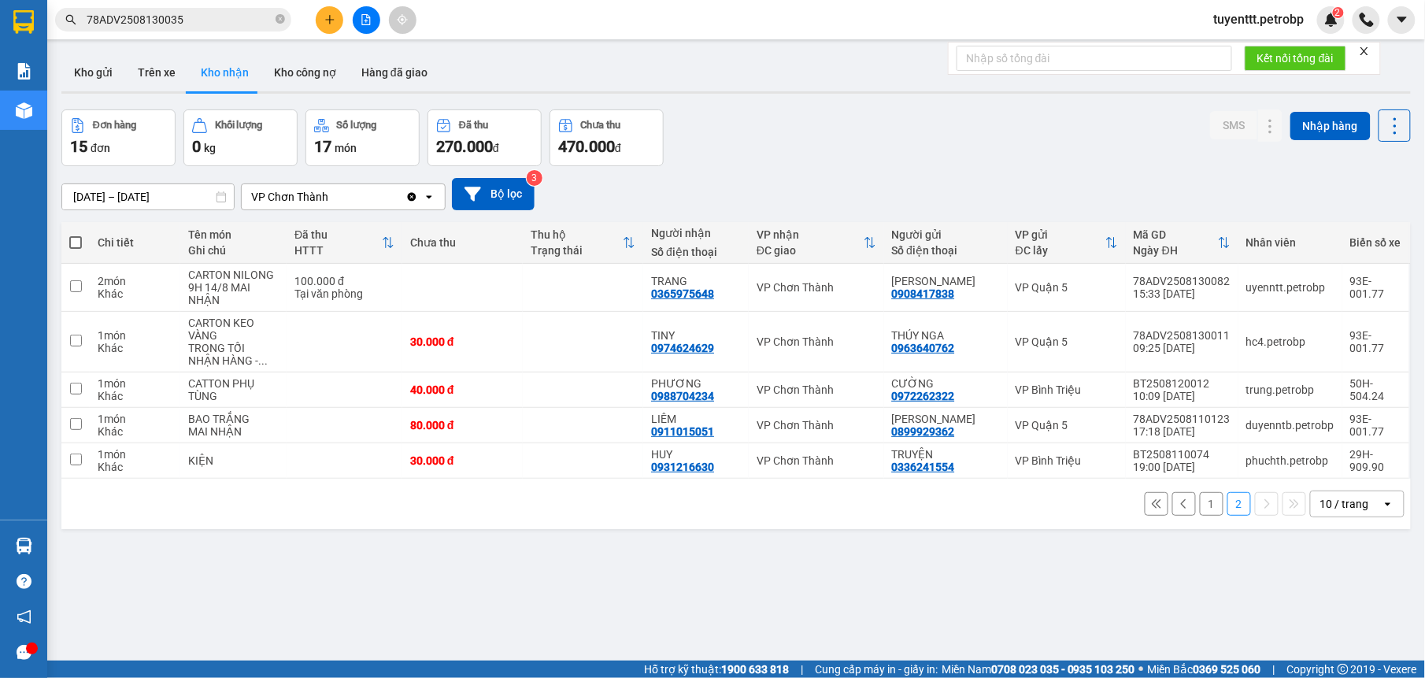
click at [225, 27] on input "78ADV2508130035" at bounding box center [180, 19] width 186 height 17
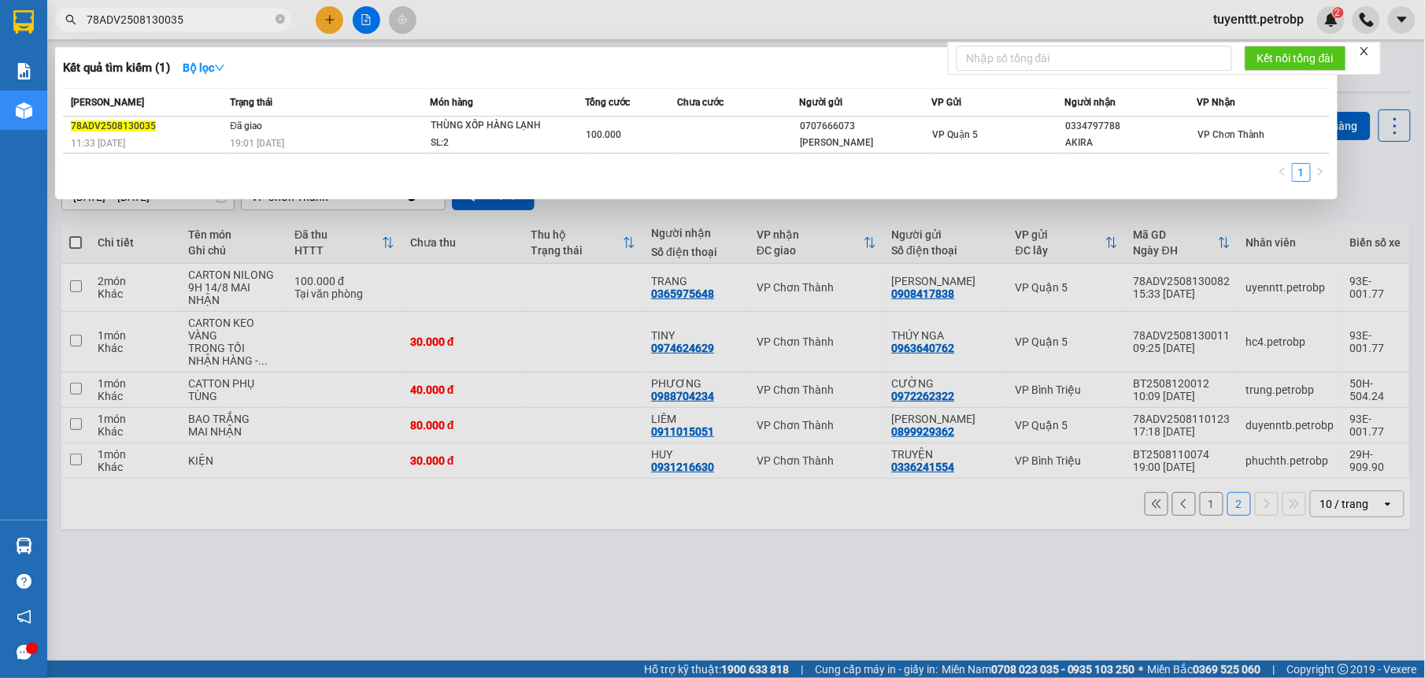
click at [225, 22] on input "78ADV2508130035" at bounding box center [180, 19] width 186 height 17
click at [225, 20] on input "78ADV2508130035" at bounding box center [180, 19] width 186 height 17
paste input "BT2508130044"
click at [655, 321] on div at bounding box center [712, 339] width 1425 height 678
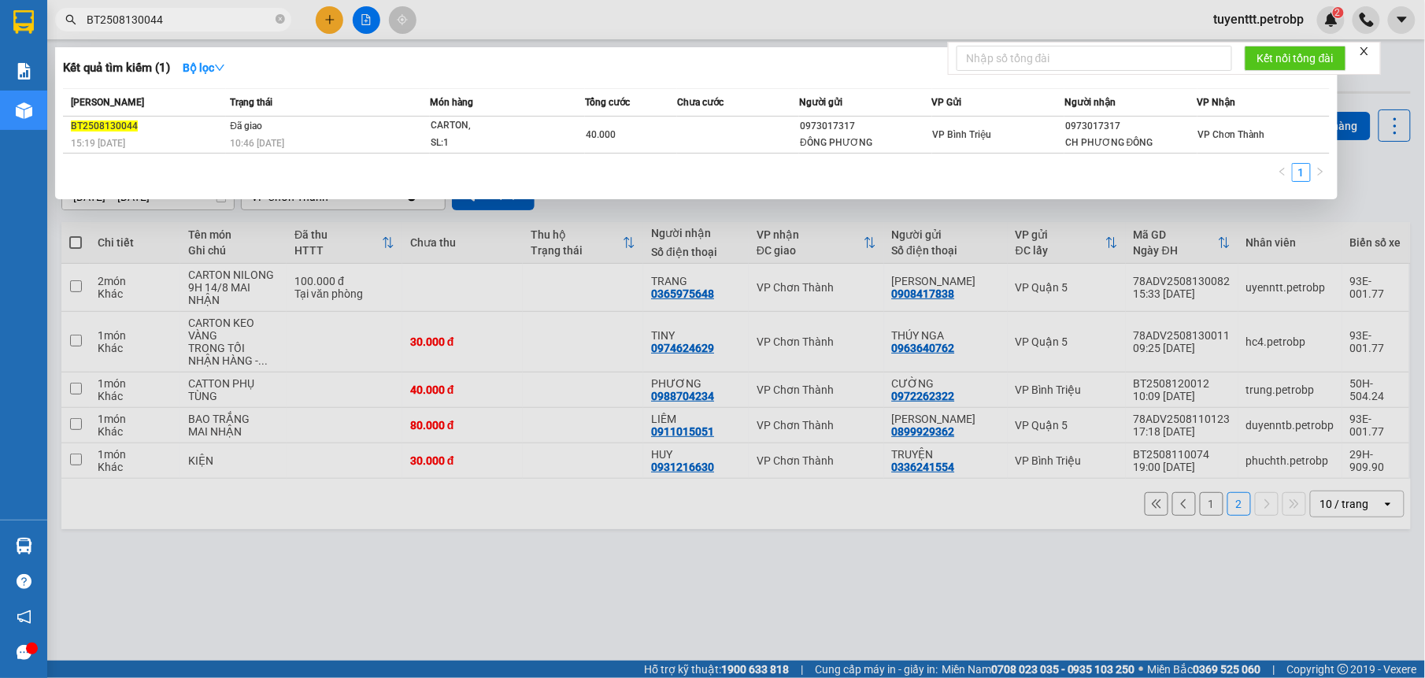
click at [219, 11] on input "BT2508130044" at bounding box center [180, 19] width 186 height 17
paste input "78ADV2508130027"
click at [200, 26] on input "78ADV2508130027" at bounding box center [180, 19] width 186 height 17
click at [200, 17] on input "78ADV2508130027" at bounding box center [180, 19] width 186 height 17
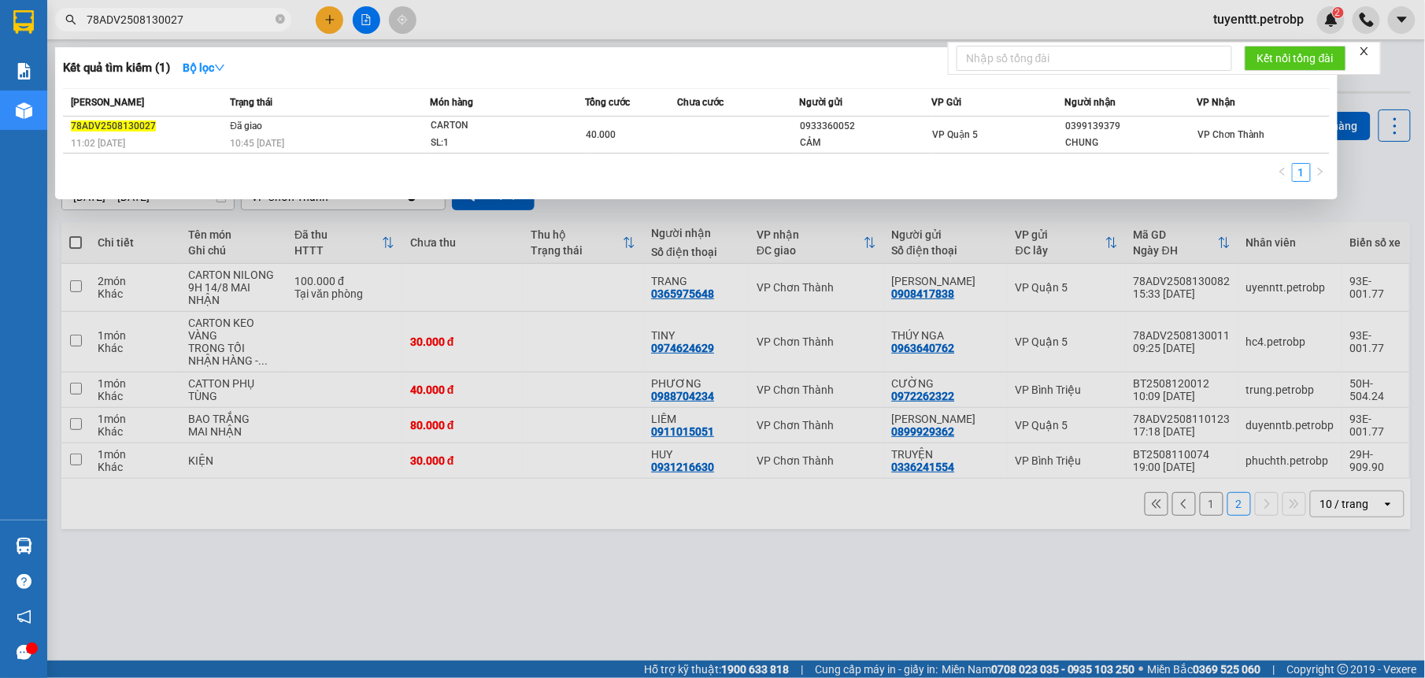
click at [200, 17] on input "78ADV2508130027" at bounding box center [180, 19] width 186 height 17
paste input "109"
click at [235, 23] on input "78ADV2508130109" at bounding box center [180, 19] width 186 height 17
click at [233, 23] on input "78ADV2508130109" at bounding box center [180, 19] width 186 height 17
paste input "042"
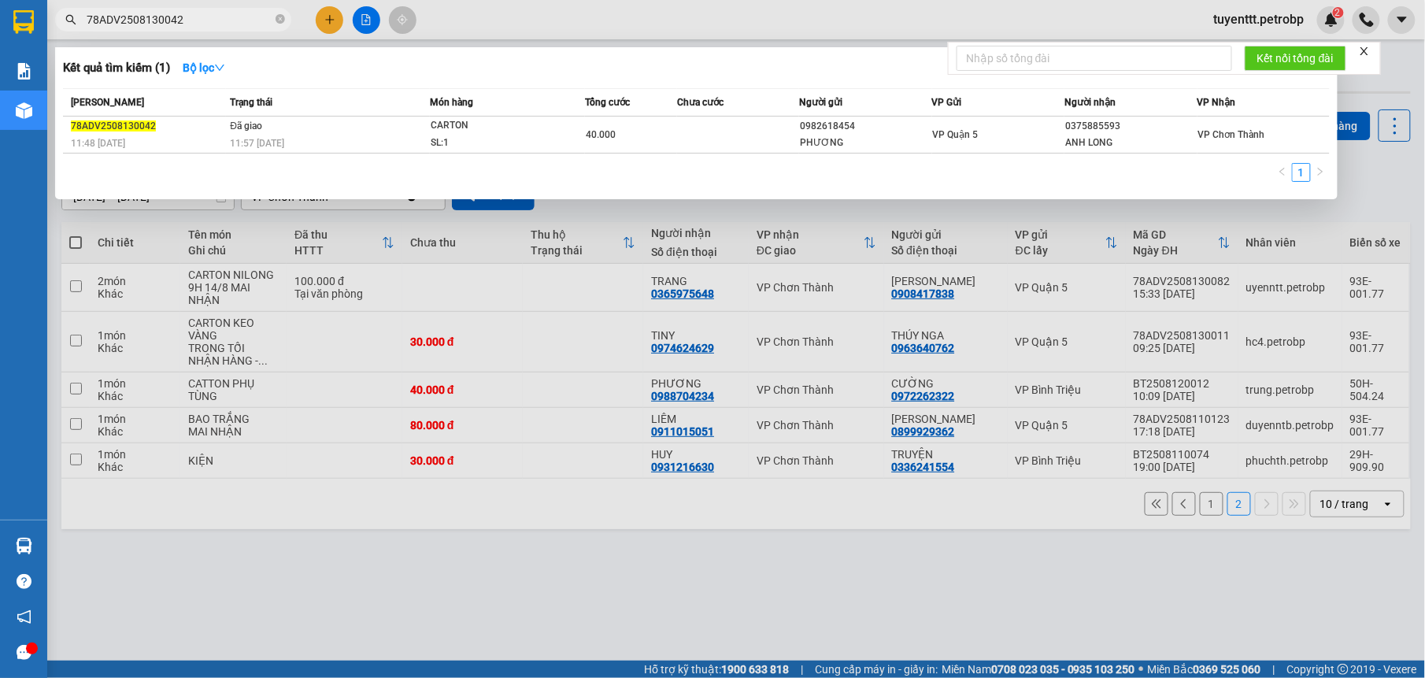
click at [239, 22] on input "78ADV2508130042" at bounding box center [180, 19] width 186 height 17
paste input "QL132508130011"
click at [178, 17] on input "QL132508130011" at bounding box center [180, 19] width 186 height 17
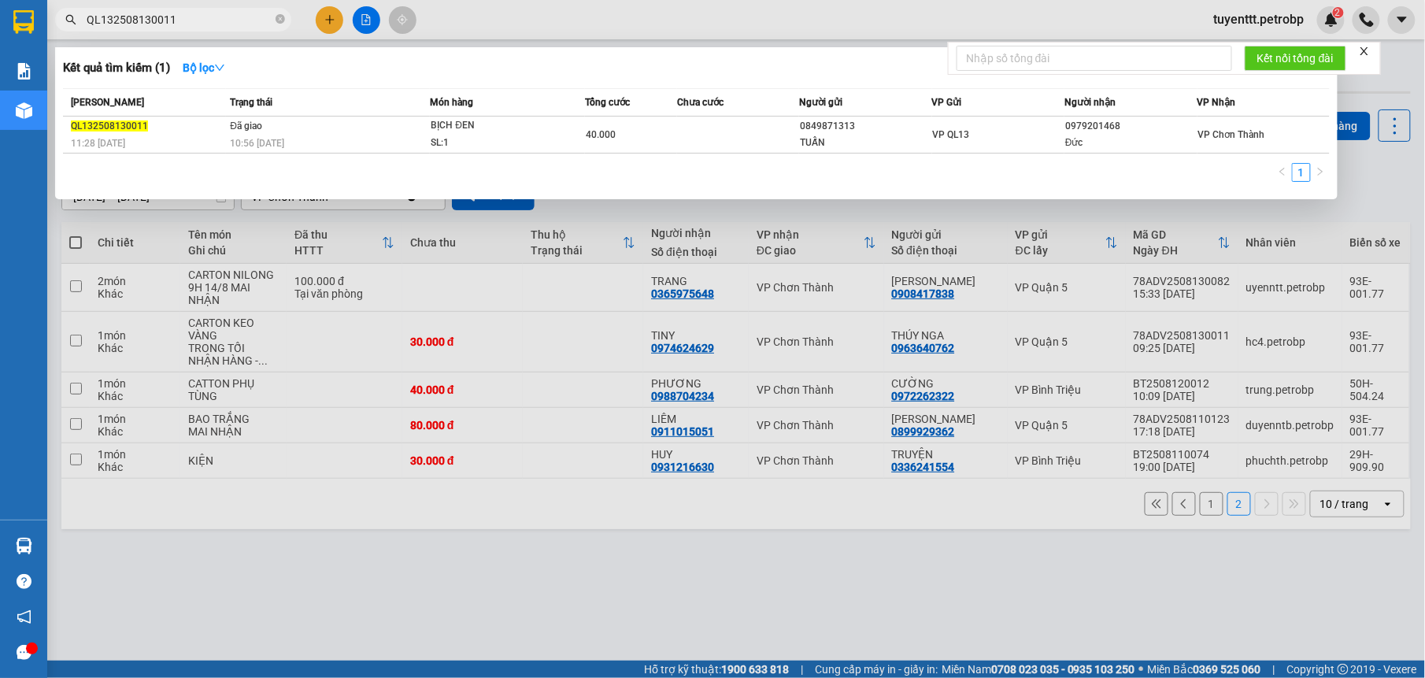
paste input "LHP2508130006"
click at [220, 17] on input "LHP2508130006" at bounding box center [180, 19] width 186 height 17
paste input "78ADV2508130077"
click at [173, 17] on input "78ADV2508130077" at bounding box center [180, 19] width 186 height 17
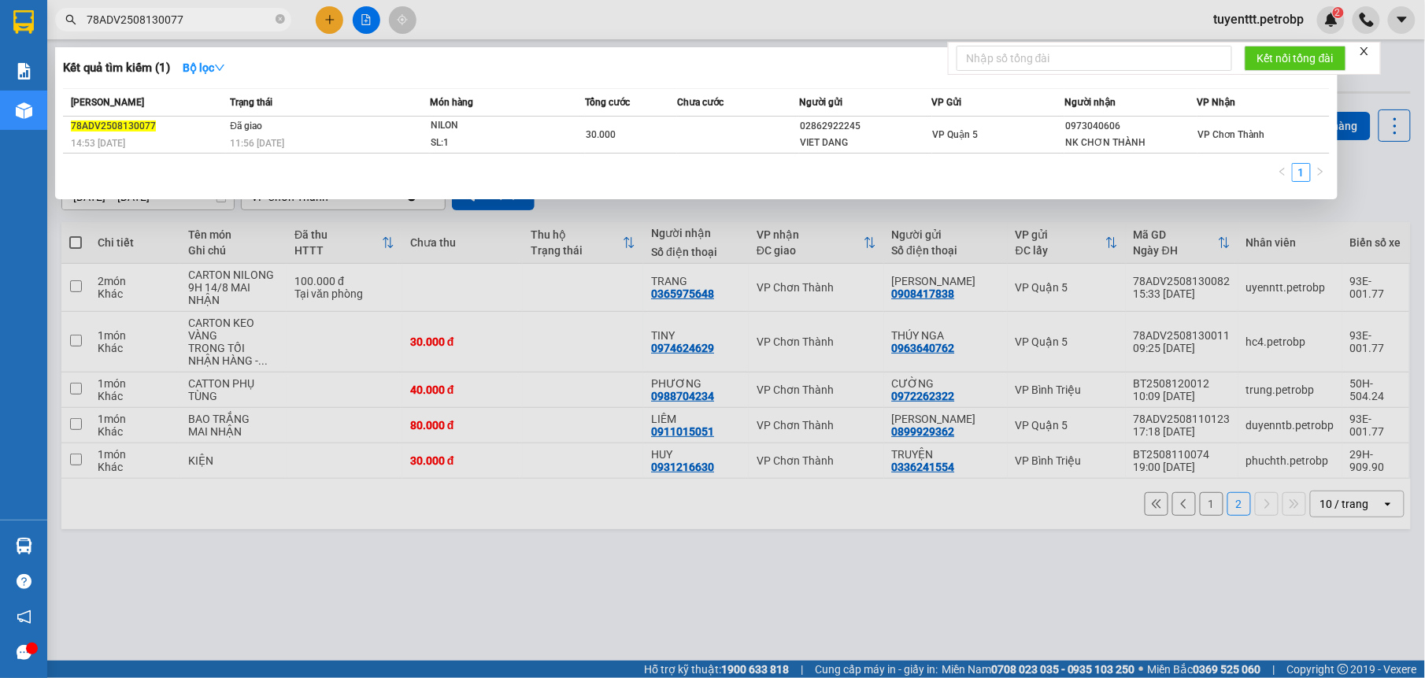
click at [173, 17] on input "78ADV2508130077" at bounding box center [180, 19] width 186 height 17
paste input "BT2508130022"
type input "BT2508130022"
